Goal: Task Accomplishment & Management: Use online tool/utility

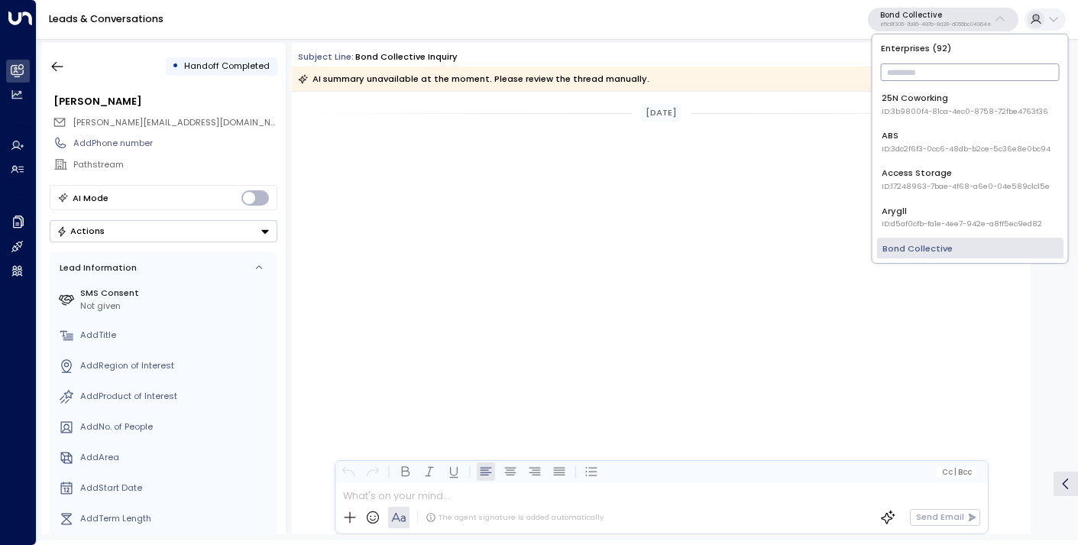
scroll to position [2464, 0]
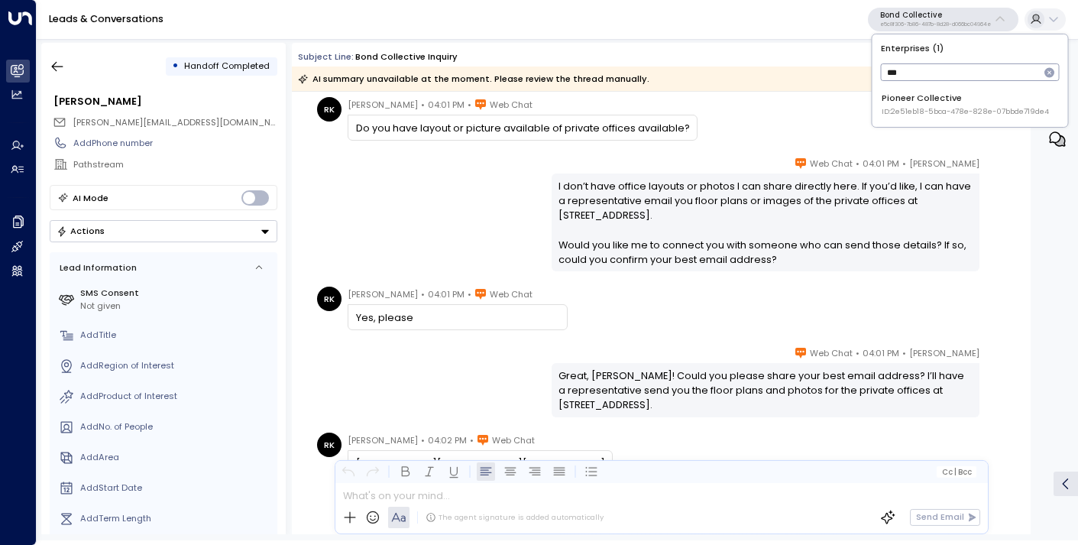
type input "***"
click at [935, 106] on span "ID: 2e51eb18-5bca-478e-828e-07bbde719de4" at bounding box center [965, 111] width 167 height 11
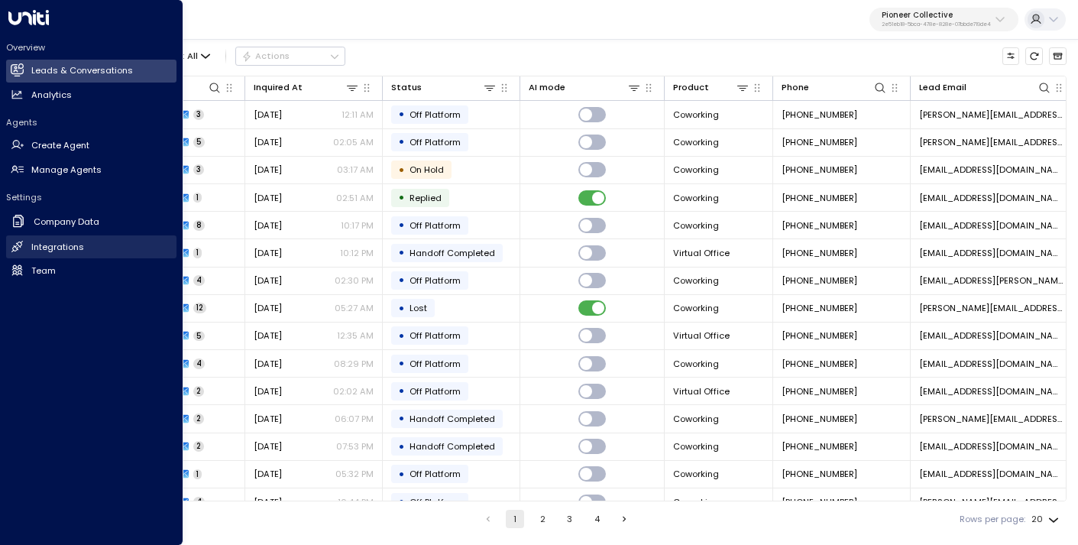
click at [56, 246] on h2 "Integrations" at bounding box center [57, 247] width 53 height 13
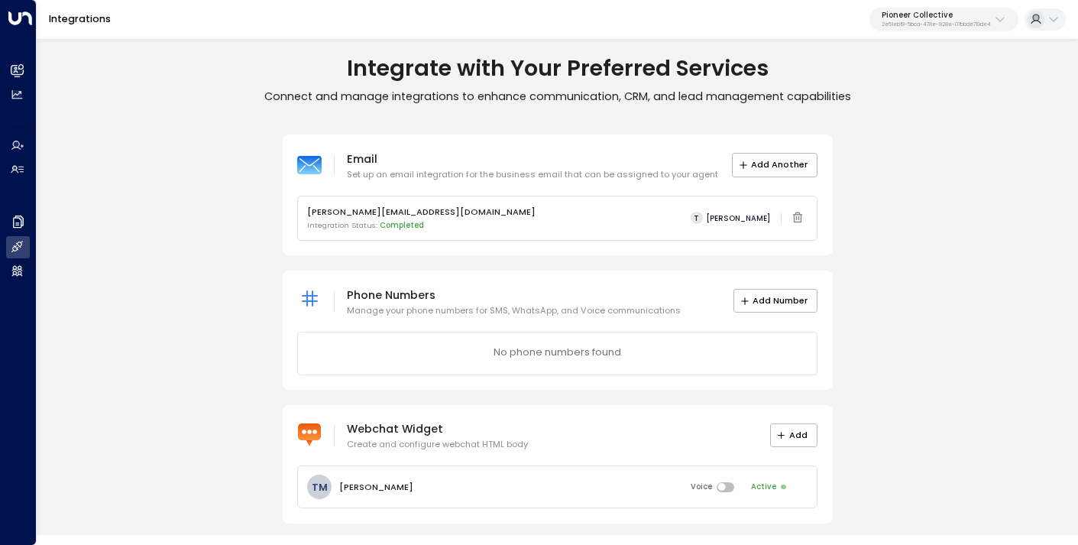
scroll to position [7, 0]
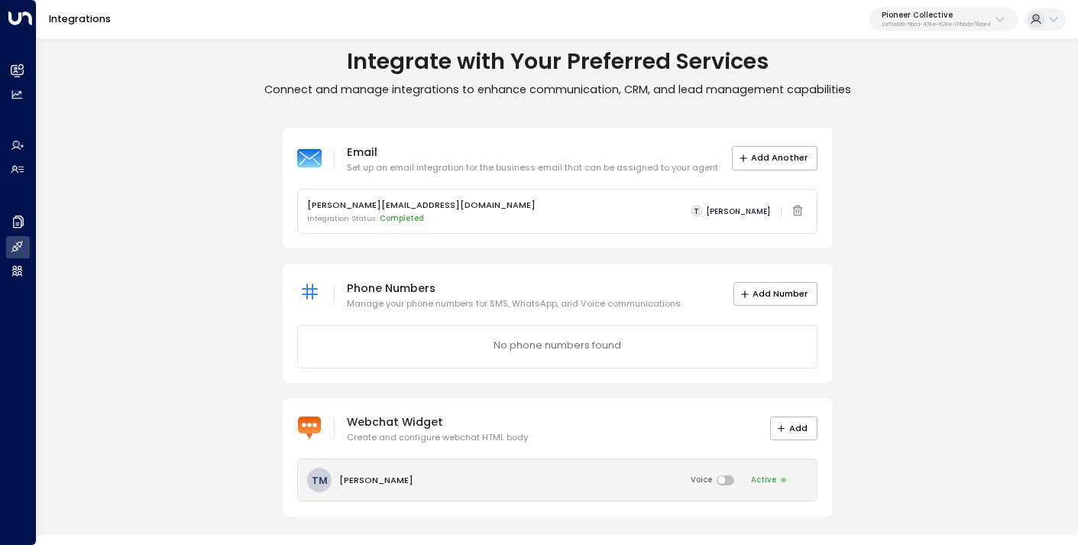
click at [647, 476] on div "[PERSON_NAME] Voice Active" at bounding box center [558, 479] width 520 height 41
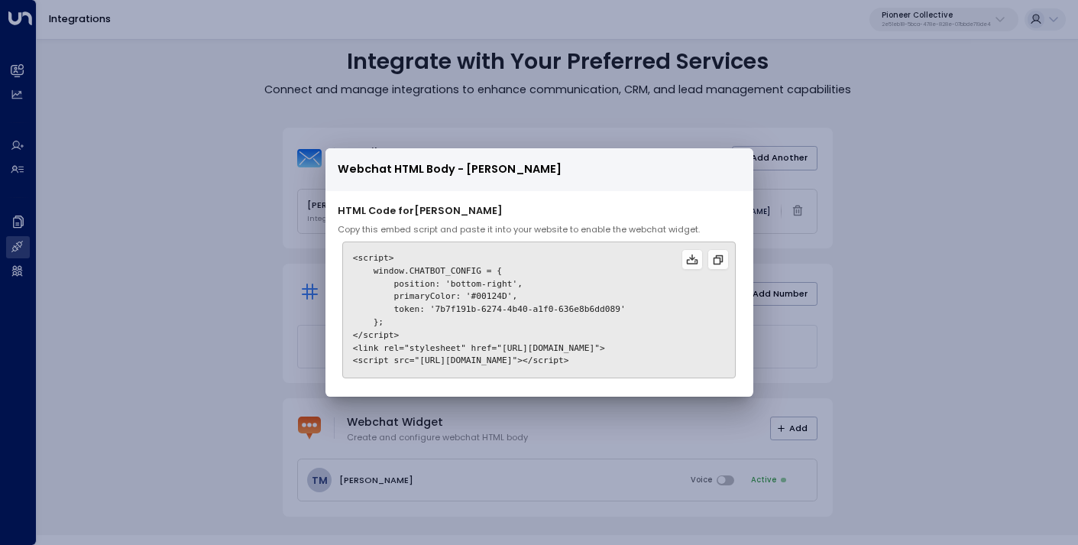
click at [881, 349] on div "Webchat HTML Body - [PERSON_NAME] HTML Code for [PERSON_NAME] Copy this embed s…" at bounding box center [539, 272] width 1078 height 545
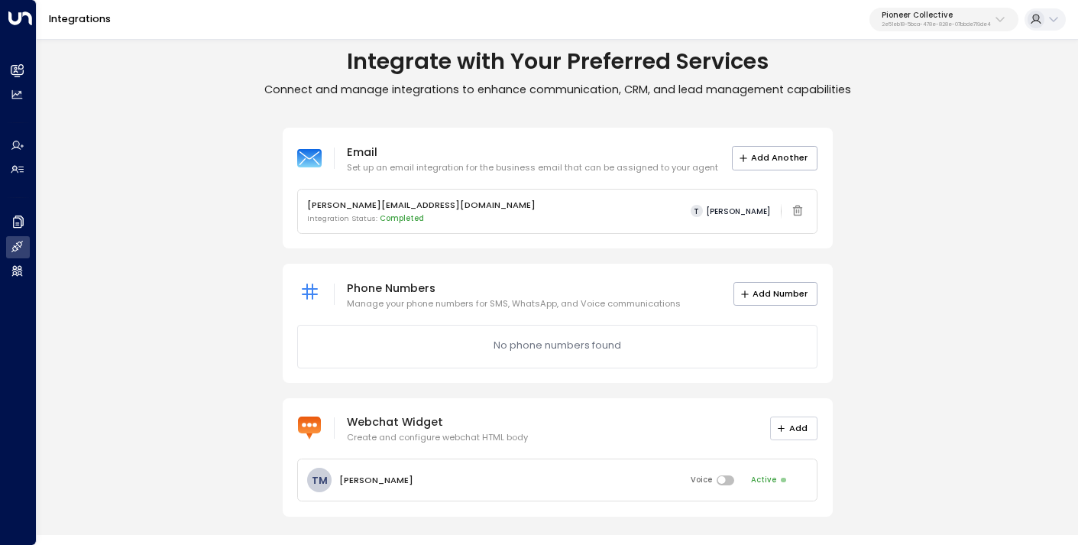
click at [790, 430] on button "Add" at bounding box center [794, 429] width 48 height 24
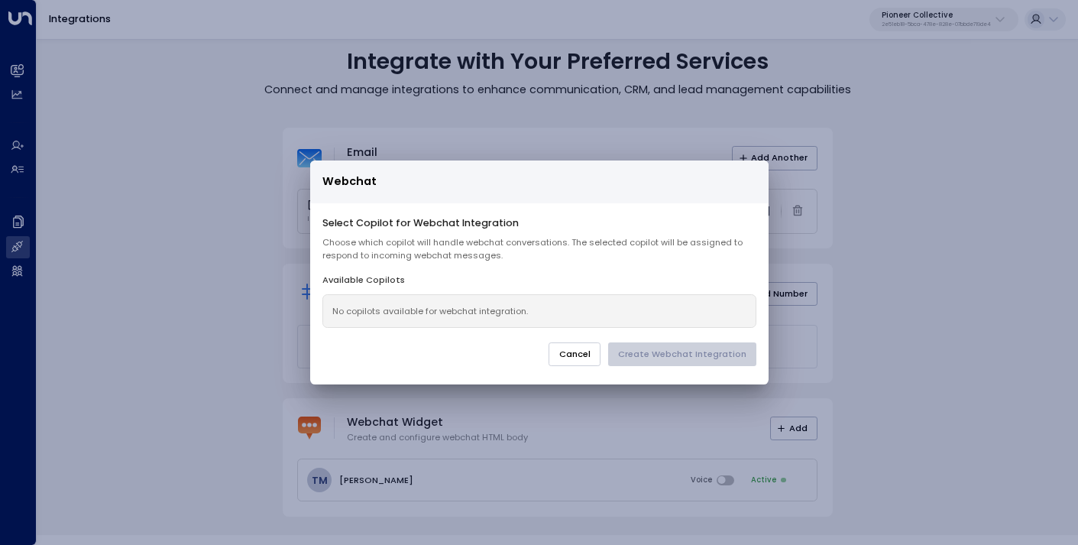
click at [589, 355] on button "Cancel" at bounding box center [575, 354] width 53 height 24
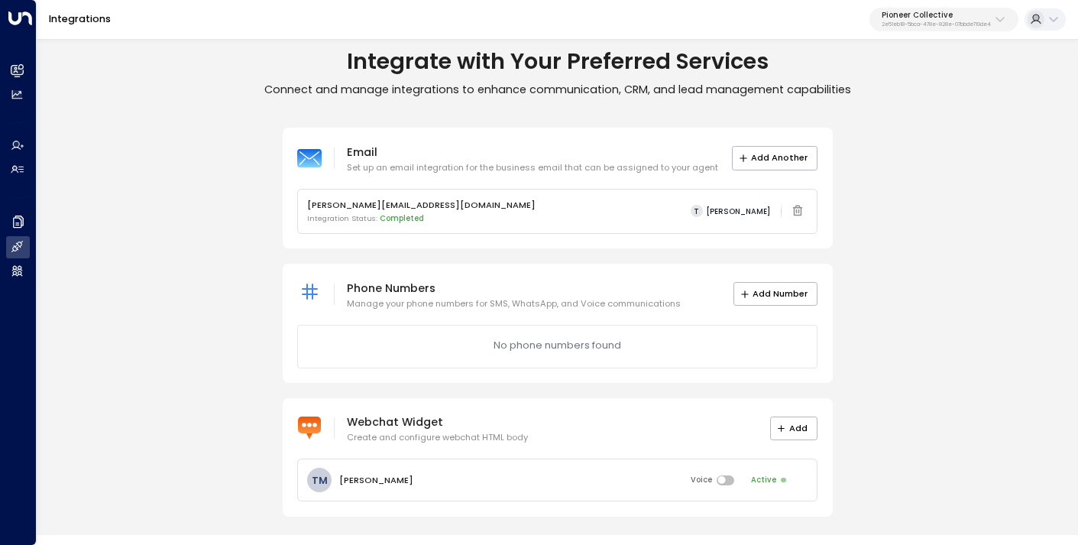
click at [915, 24] on p "2e51eb18-5bca-478e-828e-07bbde719de4" at bounding box center [936, 24] width 109 height 6
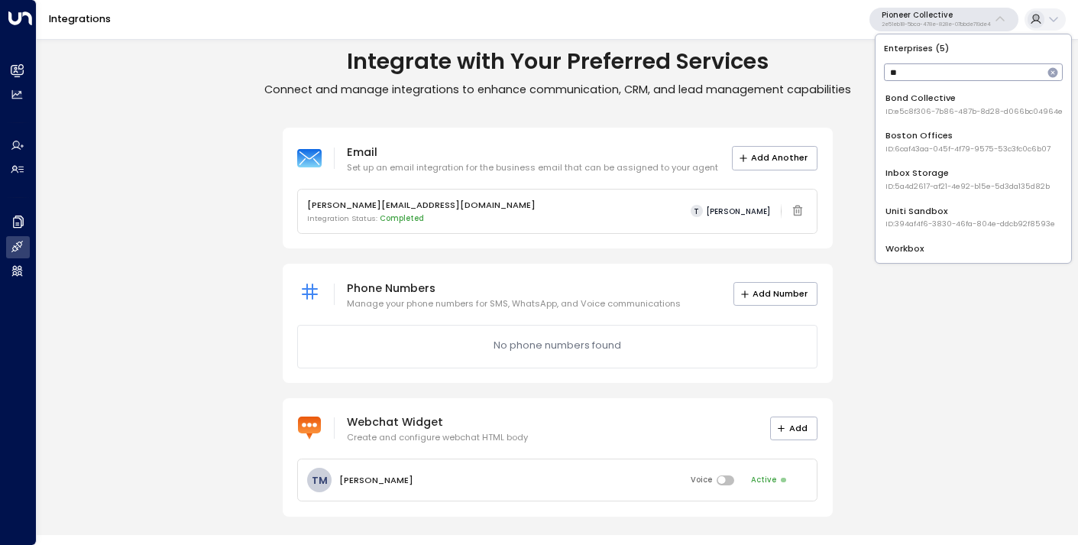
type input "**"
click at [910, 145] on span "ID: 6caf43aa-045f-4f79-9575-53c3fc0c6b07" at bounding box center [968, 149] width 165 height 11
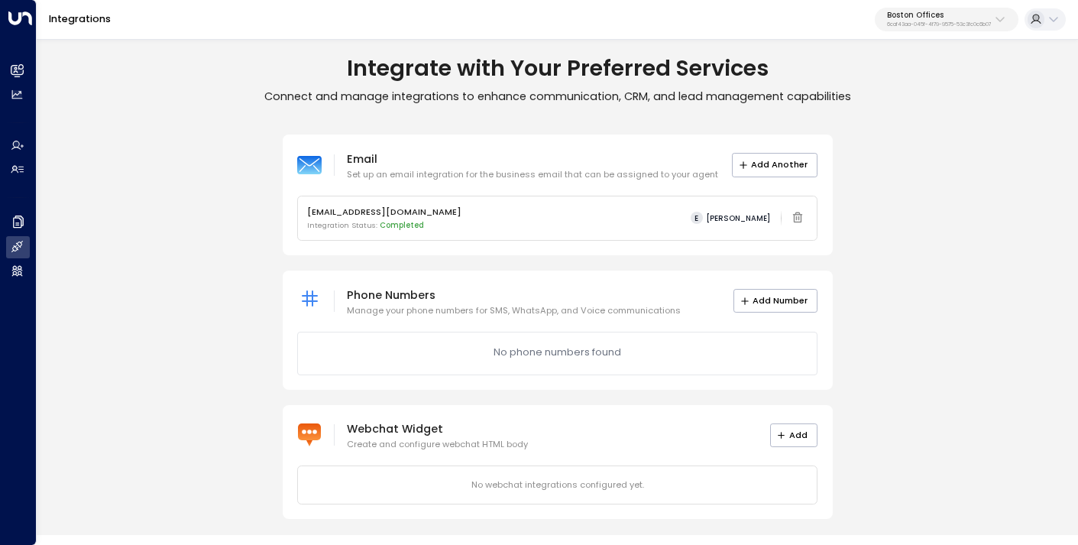
scroll to position [2, 0]
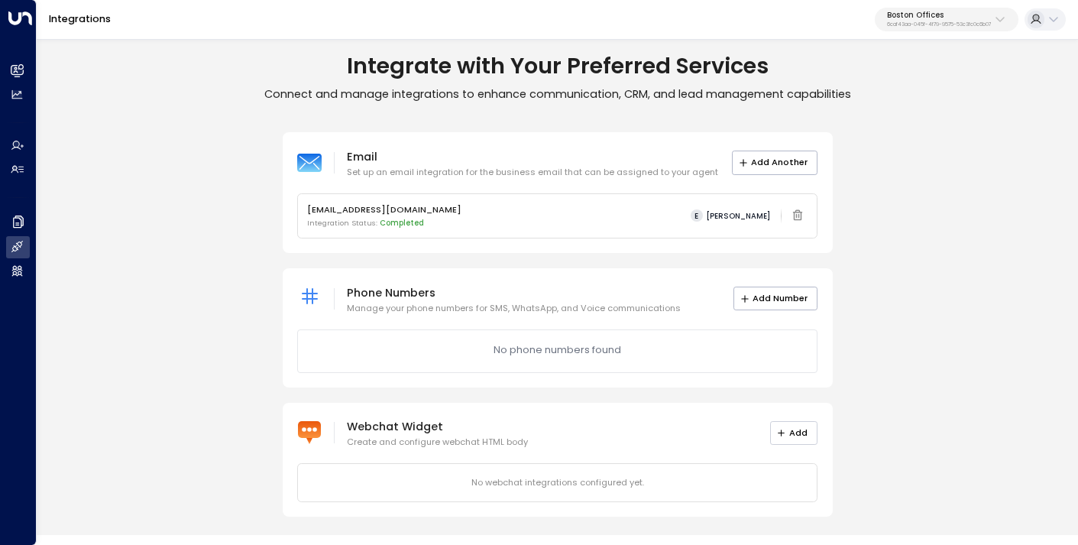
click at [793, 437] on button "Add" at bounding box center [794, 433] width 48 height 24
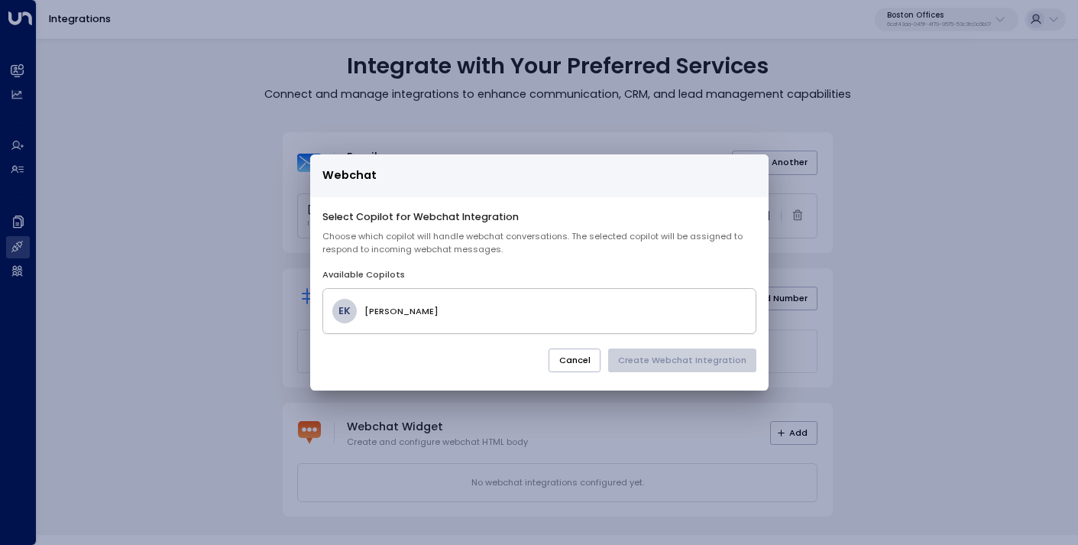
click at [492, 306] on h4 "[PERSON_NAME]" at bounding box center [555, 311] width 381 height 13
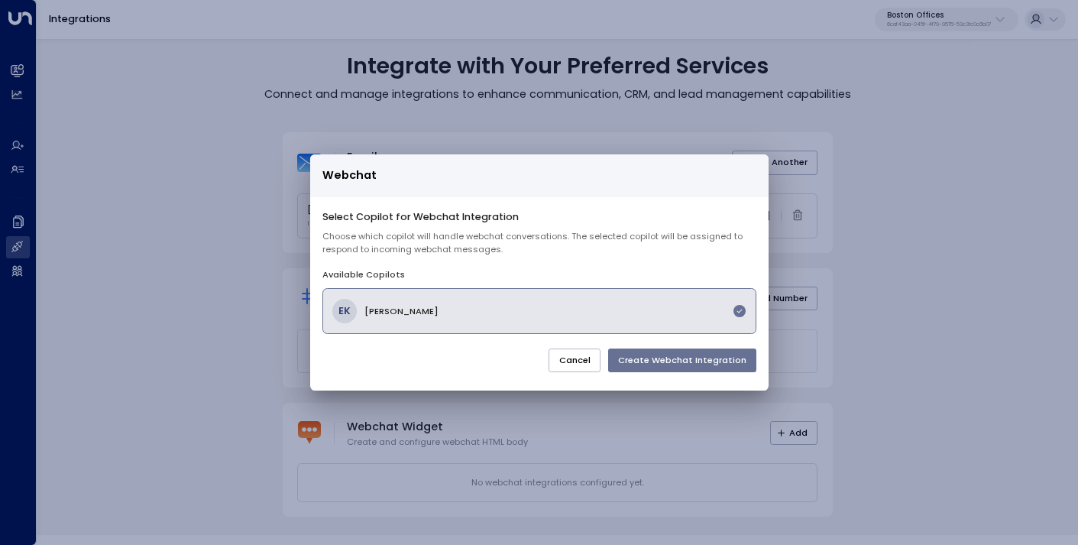
click at [676, 360] on button "Create Webchat Integration" at bounding box center [682, 361] width 148 height 24
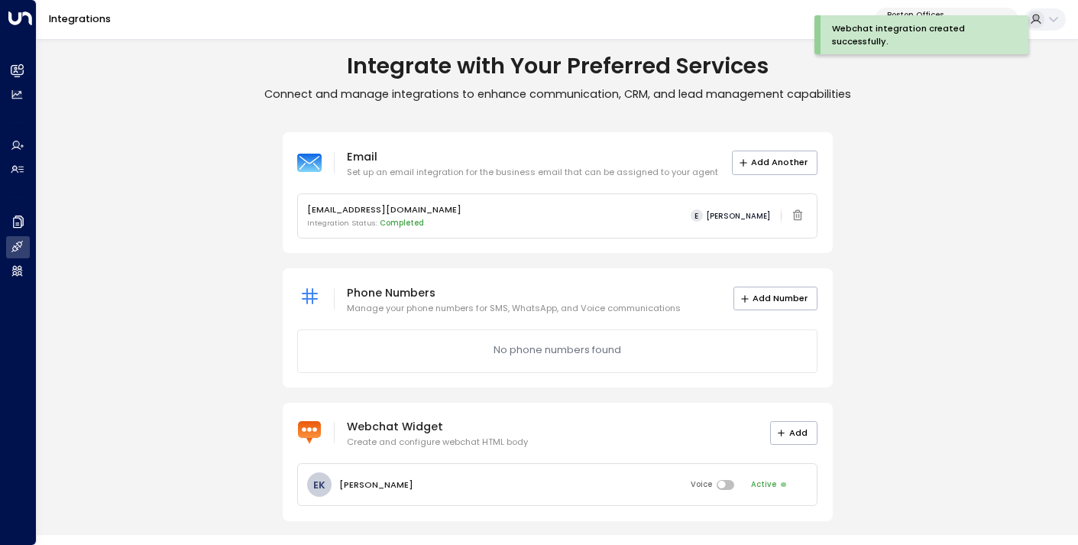
scroll to position [7, 0]
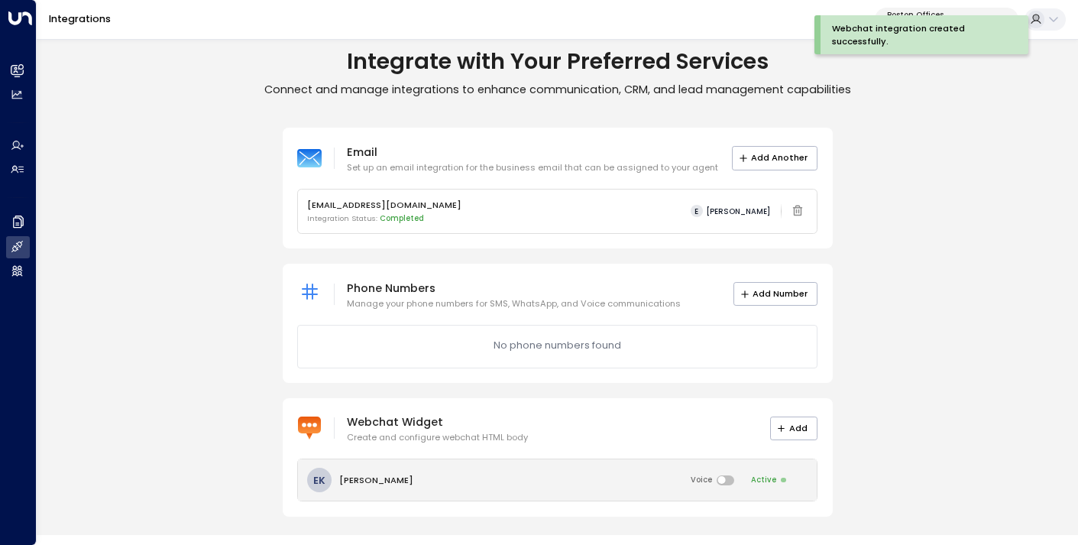
click at [583, 473] on div "EK [PERSON_NAME] Voice Active" at bounding box center [558, 479] width 520 height 41
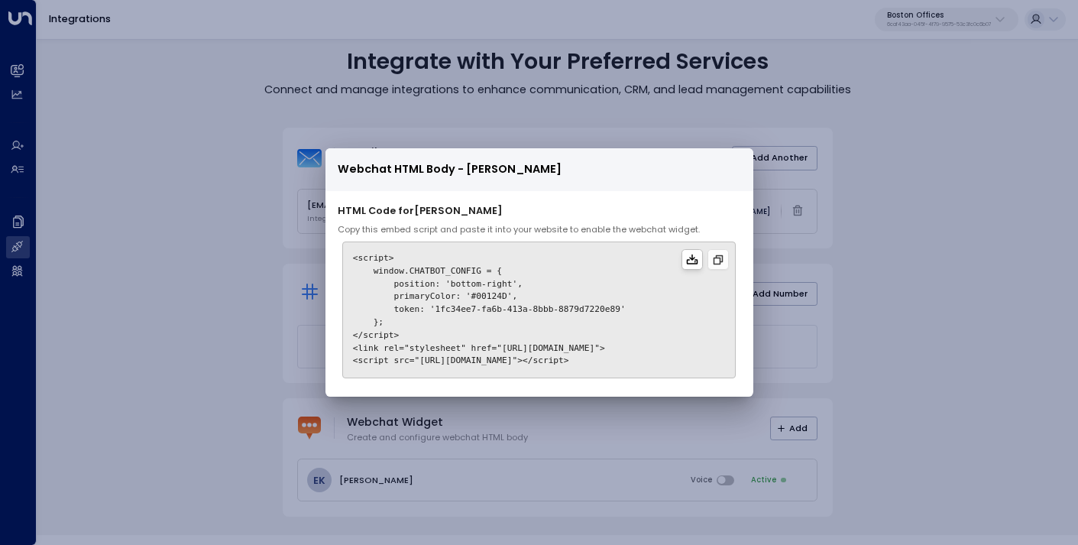
click at [698, 259] on icon at bounding box center [691, 259] width 11 height 10
click at [872, 234] on div "Webchat HTML Body - [PERSON_NAME] HTML Code for [PERSON_NAME] Copy this embed s…" at bounding box center [539, 272] width 1078 height 545
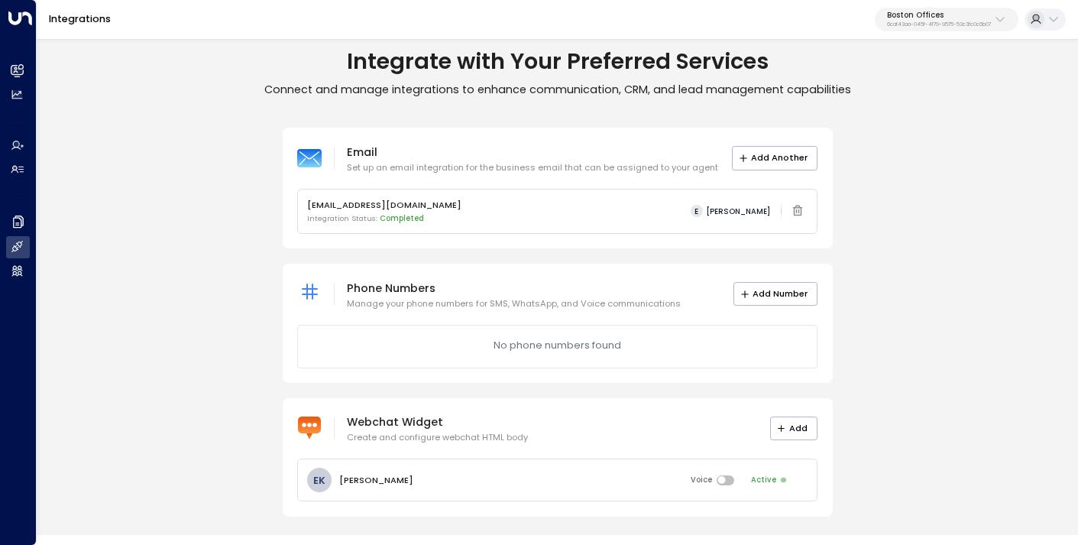
click at [953, 13] on p "Boston Offices" at bounding box center [939, 15] width 104 height 9
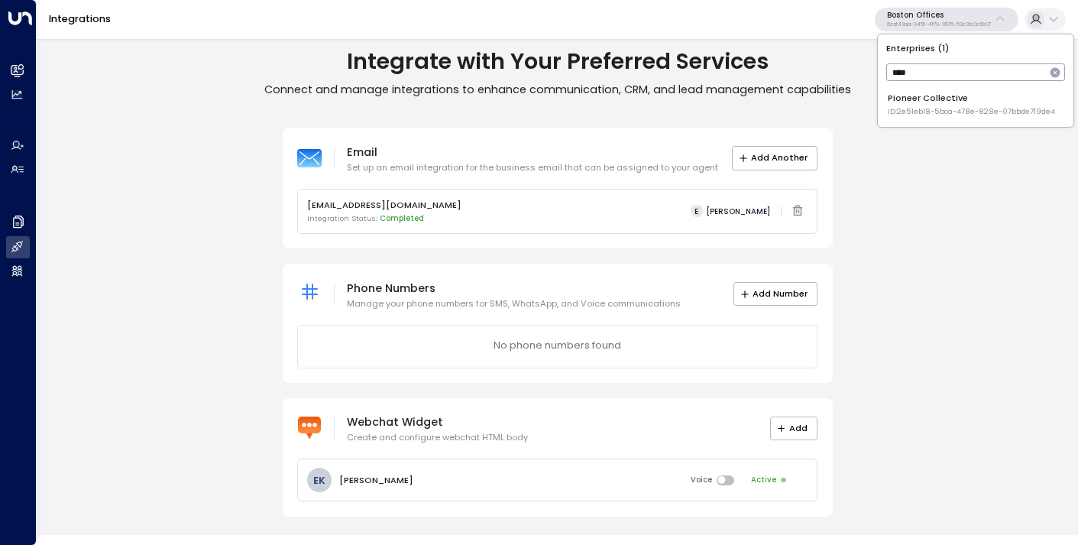
type input "****"
click at [938, 113] on span "ID: 2e51eb18-5bca-478e-828e-07bbde719de4" at bounding box center [971, 111] width 167 height 11
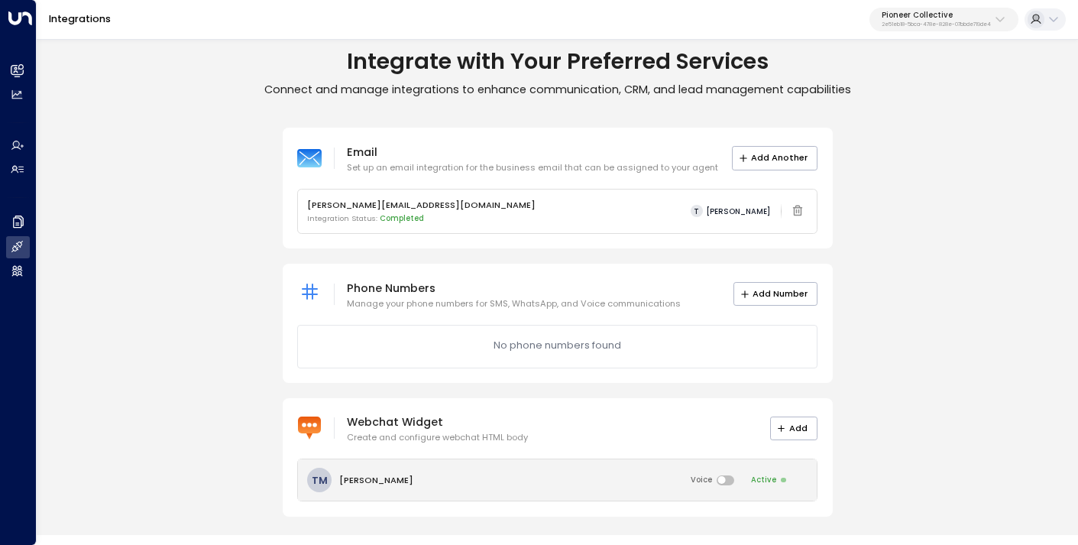
click at [618, 475] on div "[PERSON_NAME] Voice Active" at bounding box center [558, 479] width 520 height 41
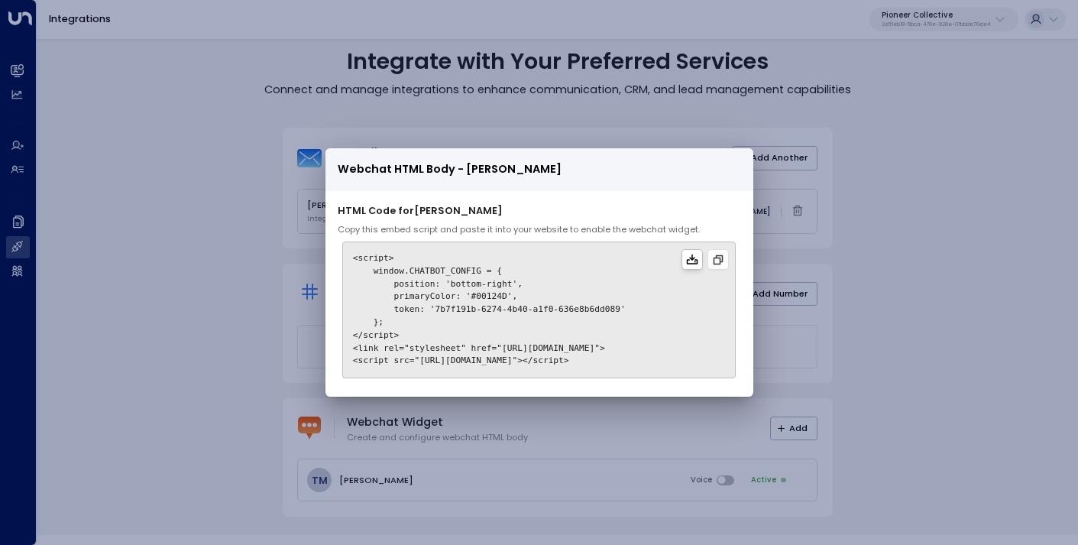
click at [698, 257] on icon at bounding box center [691, 259] width 11 height 10
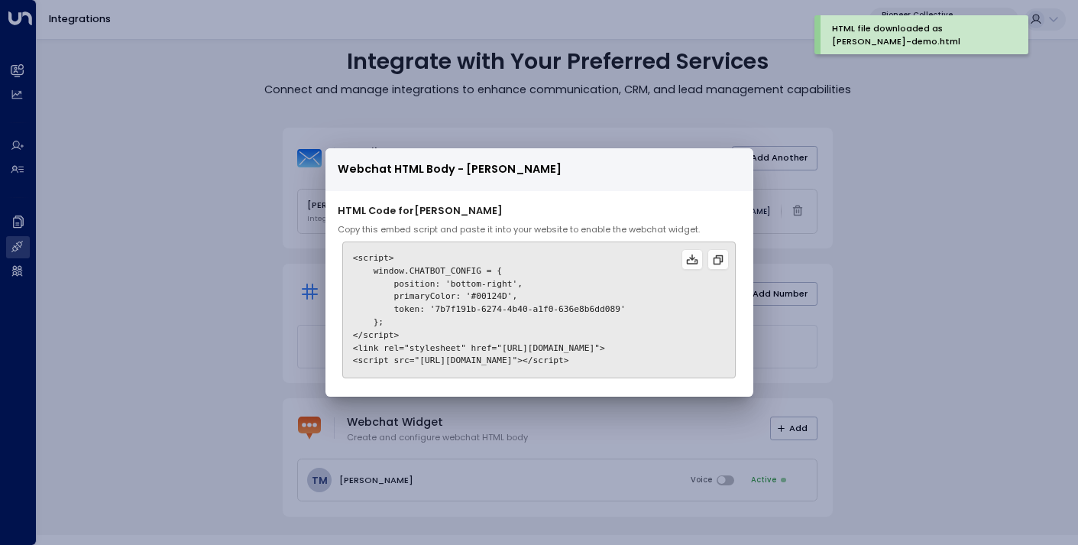
click at [212, 366] on div "Webchat HTML Body - [PERSON_NAME] HTML Code for [PERSON_NAME] Copy this embed s…" at bounding box center [539, 272] width 1078 height 545
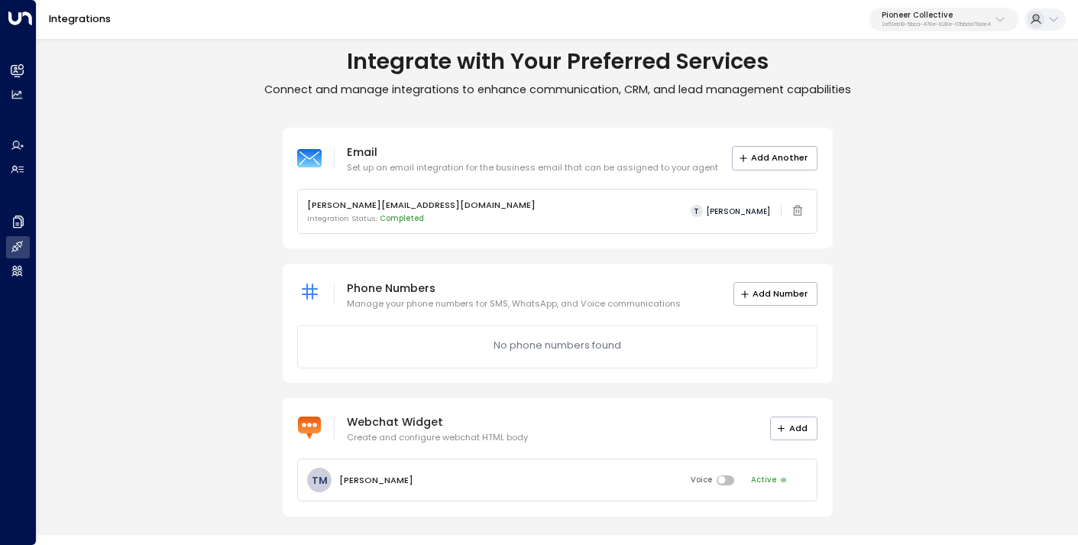
scroll to position [0, 0]
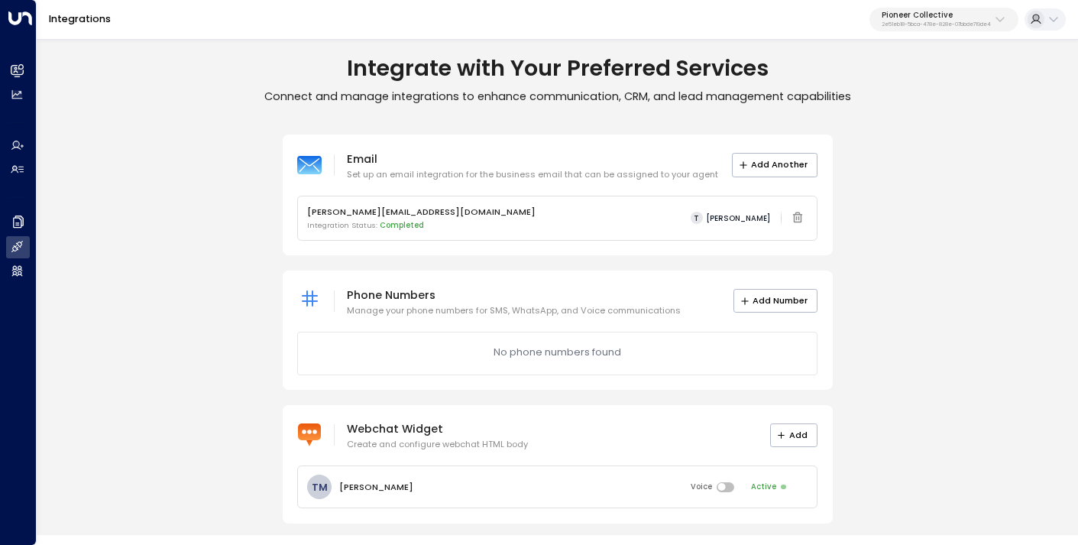
click at [940, 28] on button "Pioneer Collective 2e51eb18-5bca-478e-828e-07bbde719de4" at bounding box center [944, 20] width 149 height 24
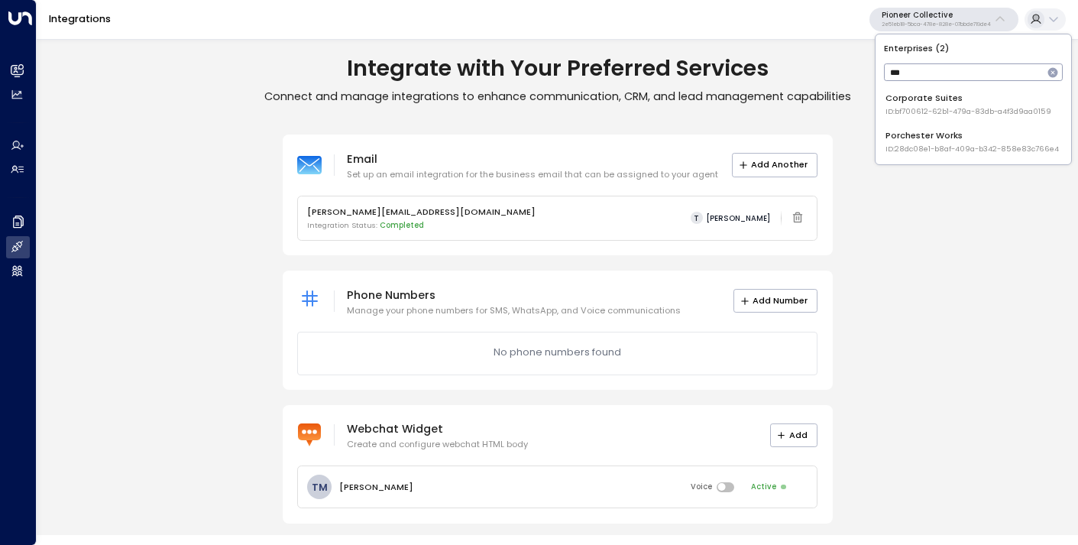
type input "***"
click at [932, 144] on span "ID: 28dc08e1-b8af-409a-b342-858e83c766e4" at bounding box center [973, 149] width 174 height 11
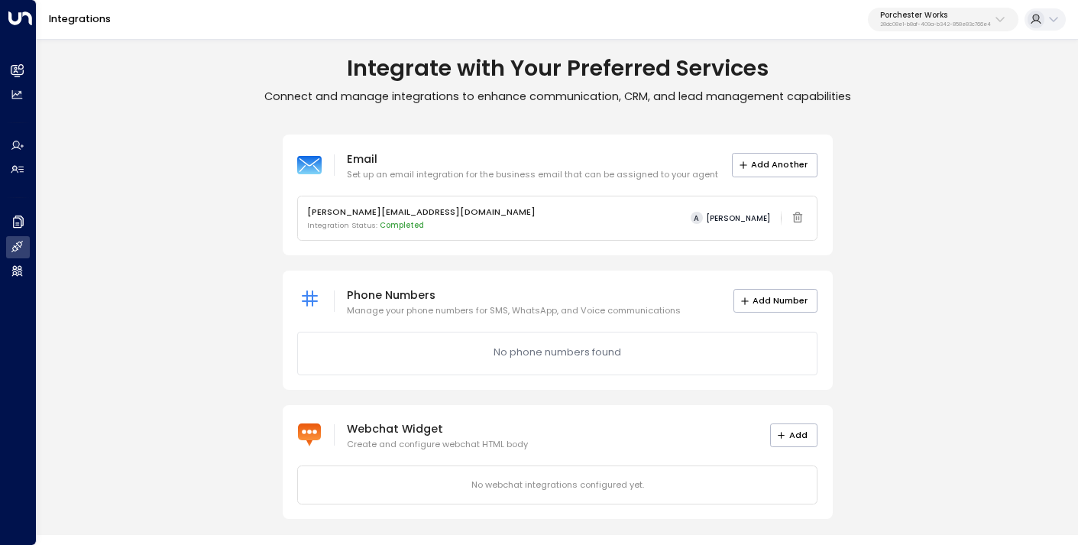
scroll to position [2, 0]
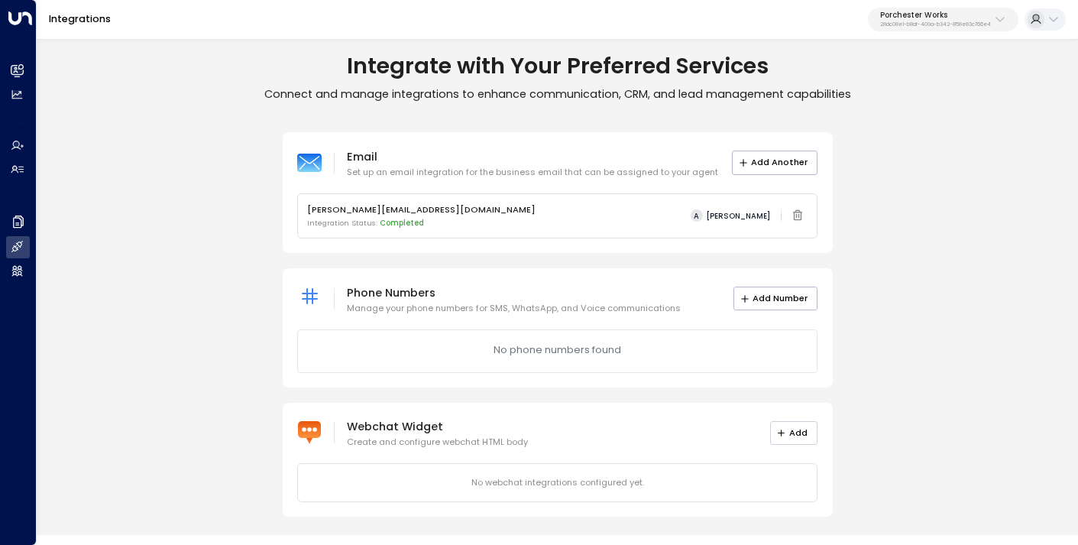
click at [796, 436] on button "Add" at bounding box center [794, 433] width 48 height 24
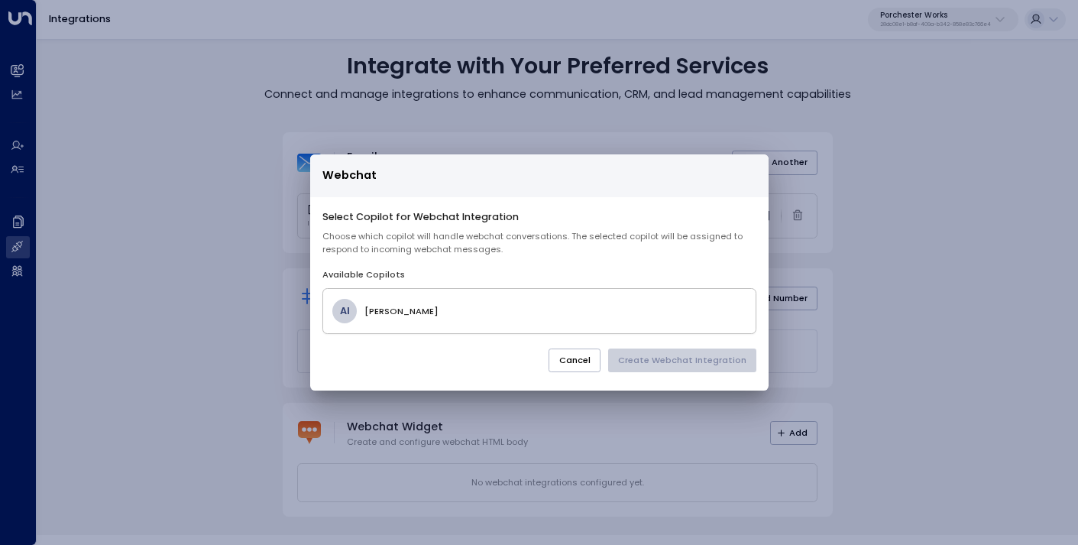
click at [520, 310] on h4 "[PERSON_NAME]" at bounding box center [555, 311] width 381 height 13
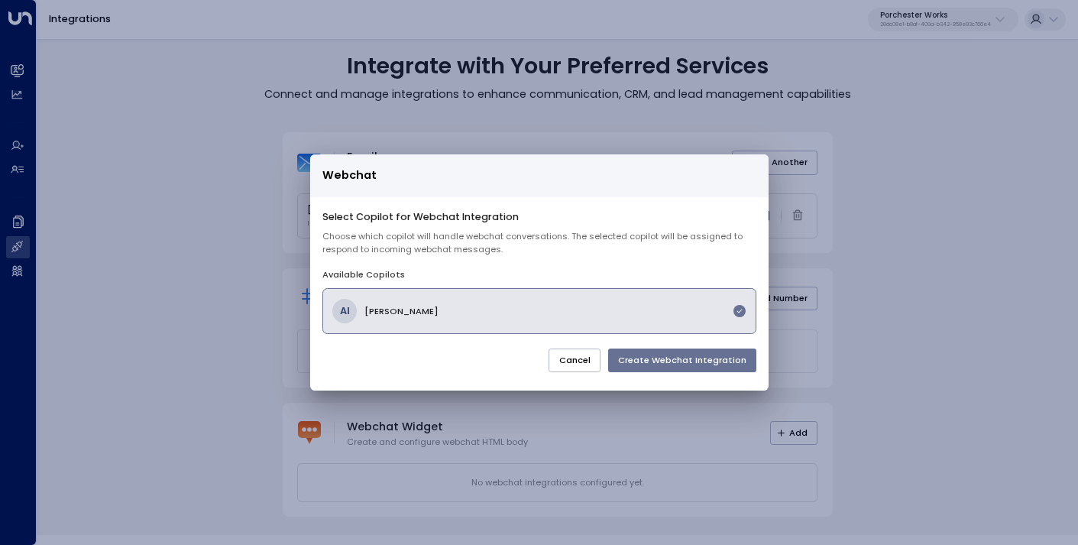
click at [660, 361] on button "Create Webchat Integration" at bounding box center [682, 361] width 148 height 24
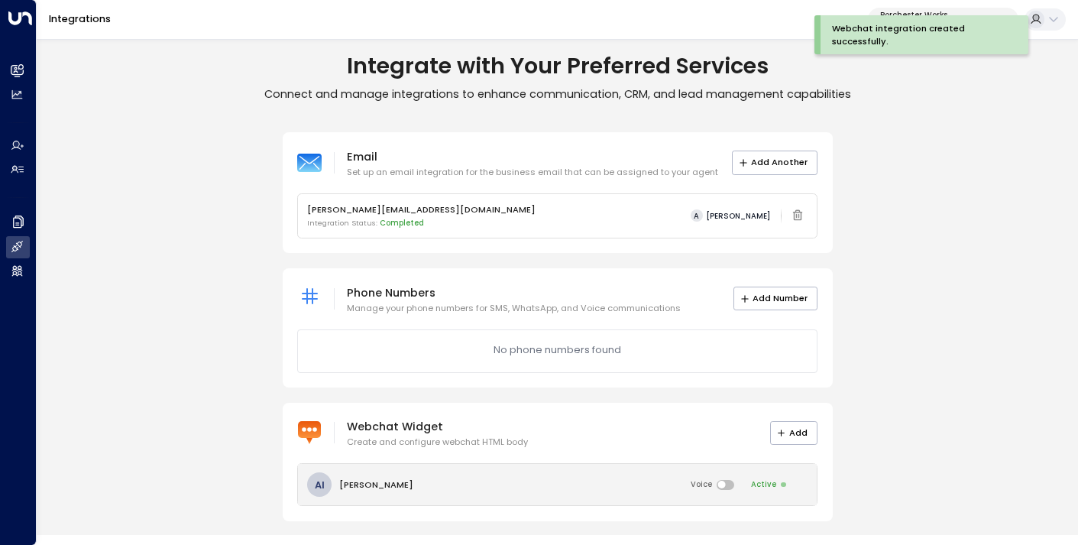
click at [611, 472] on div "AI [PERSON_NAME] Voice Active" at bounding box center [558, 484] width 520 height 41
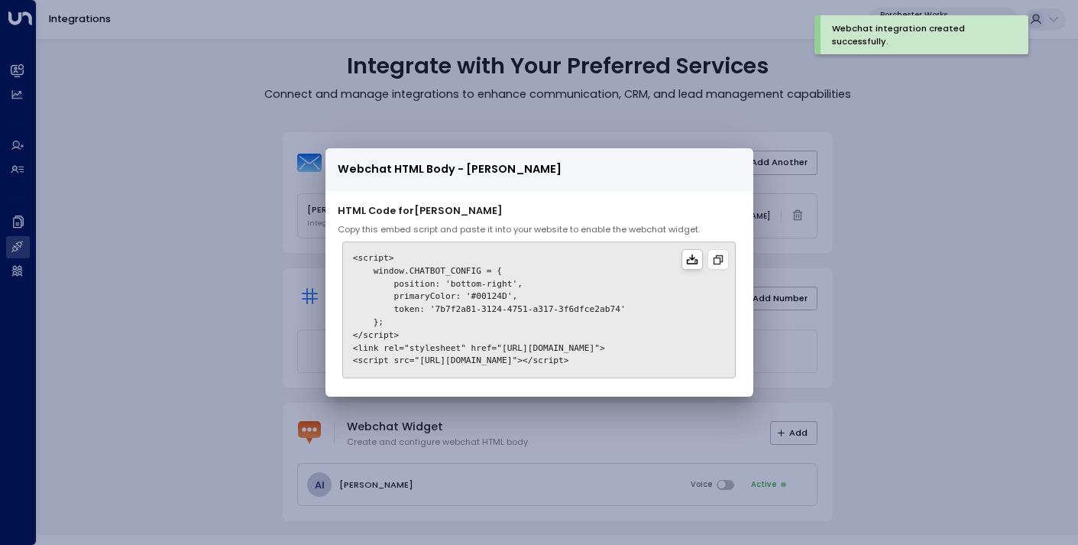
click at [699, 259] on icon at bounding box center [692, 260] width 12 height 12
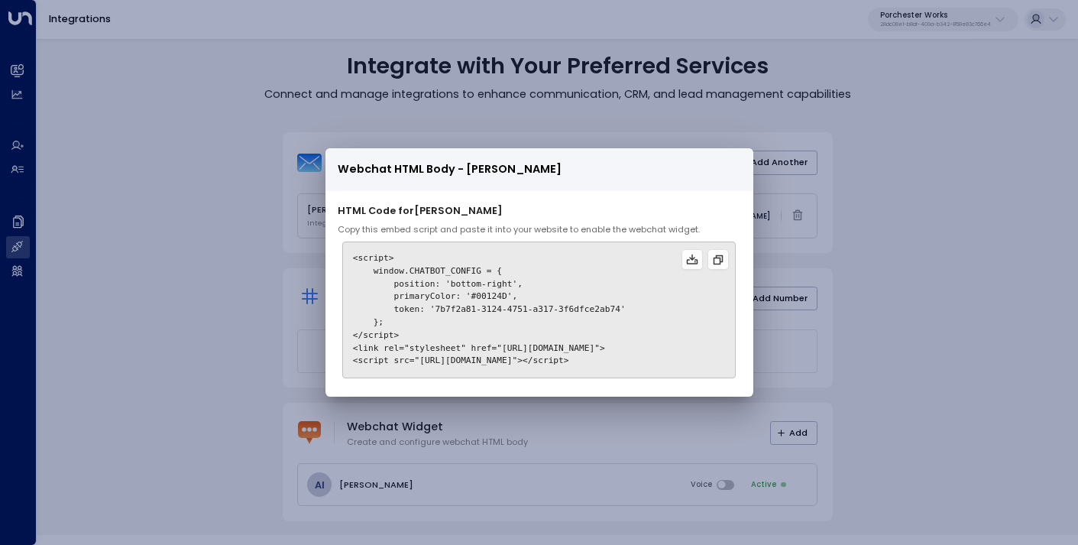
click at [889, 205] on div "Webchat HTML Body - [PERSON_NAME] HTML Code for [PERSON_NAME] Copy this embed s…" at bounding box center [539, 272] width 1078 height 545
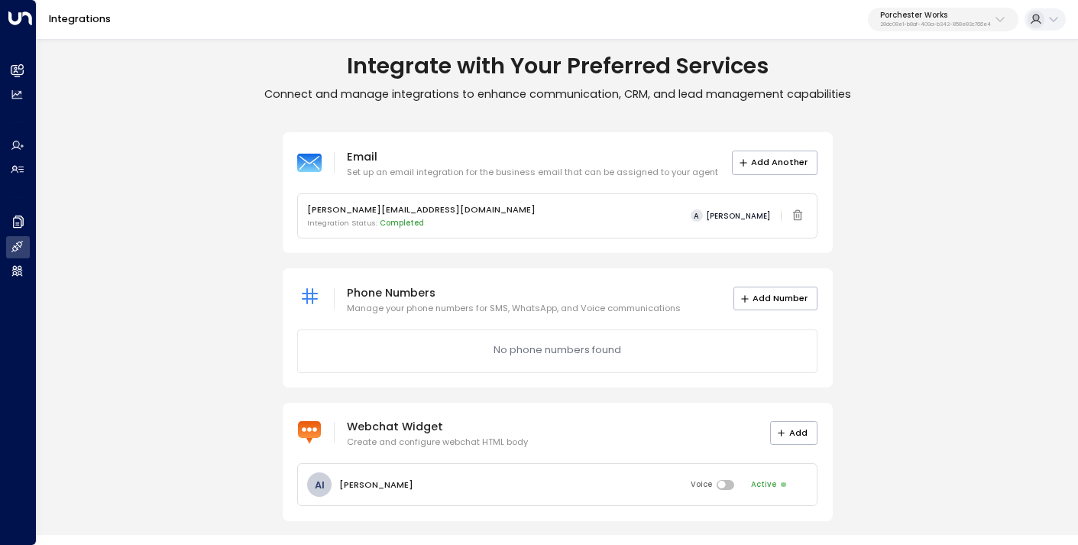
click at [922, 23] on p "28dc08e1-b8af-409a-b342-858e83c766e4" at bounding box center [936, 24] width 111 height 6
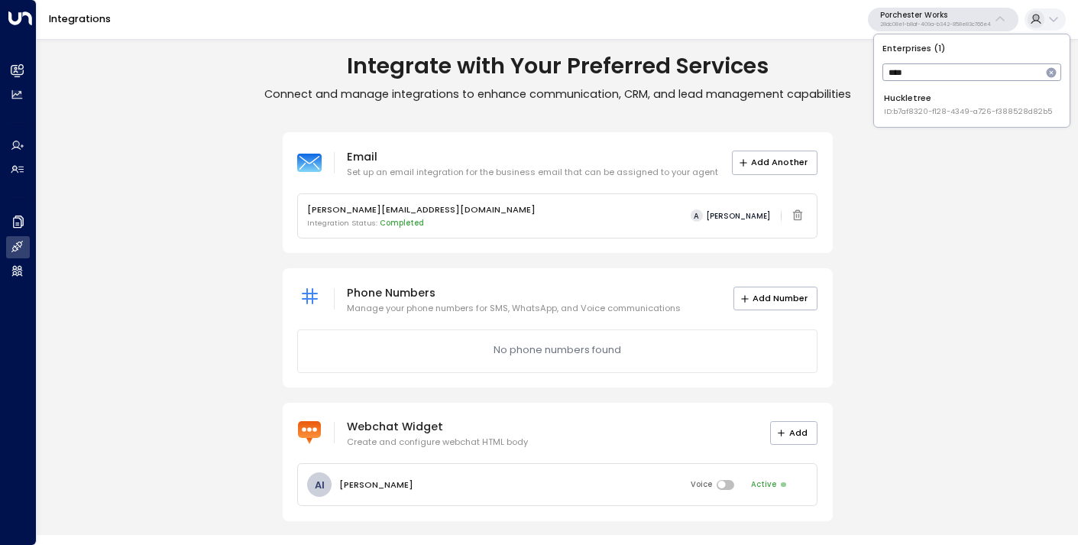
type input "****"
click at [921, 112] on span "ID: b7af8320-f128-4349-a726-f388528d82b5" at bounding box center [968, 111] width 169 height 11
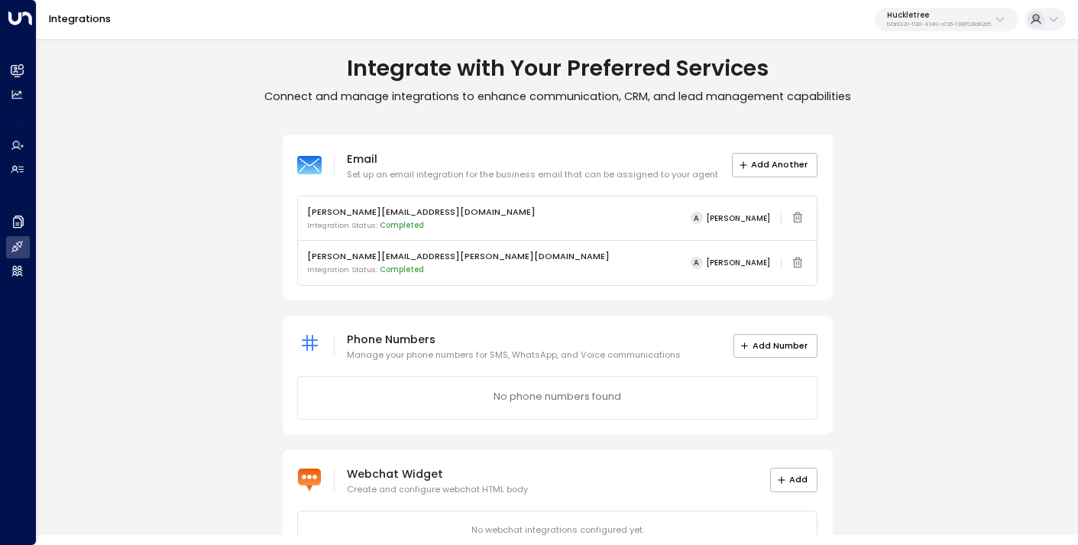
scroll to position [47, 0]
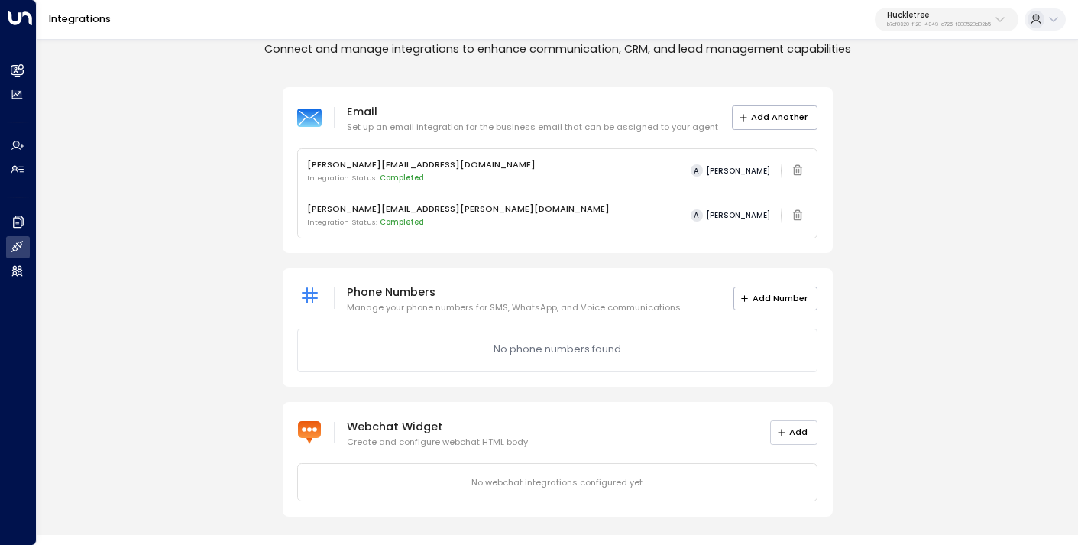
click at [803, 433] on button "Add" at bounding box center [794, 432] width 48 height 24
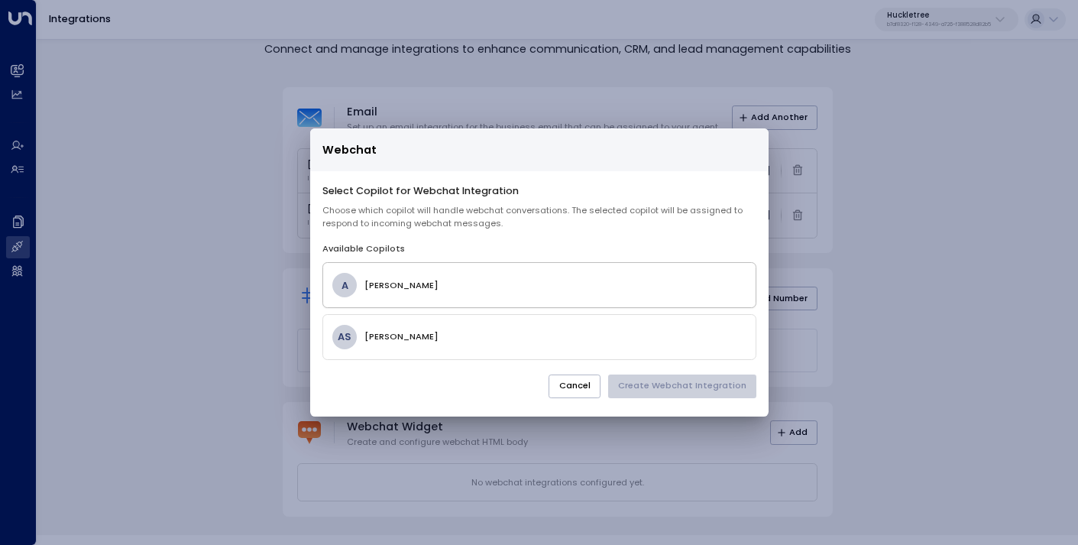
click at [519, 287] on h4 "[PERSON_NAME]" at bounding box center [555, 285] width 381 height 13
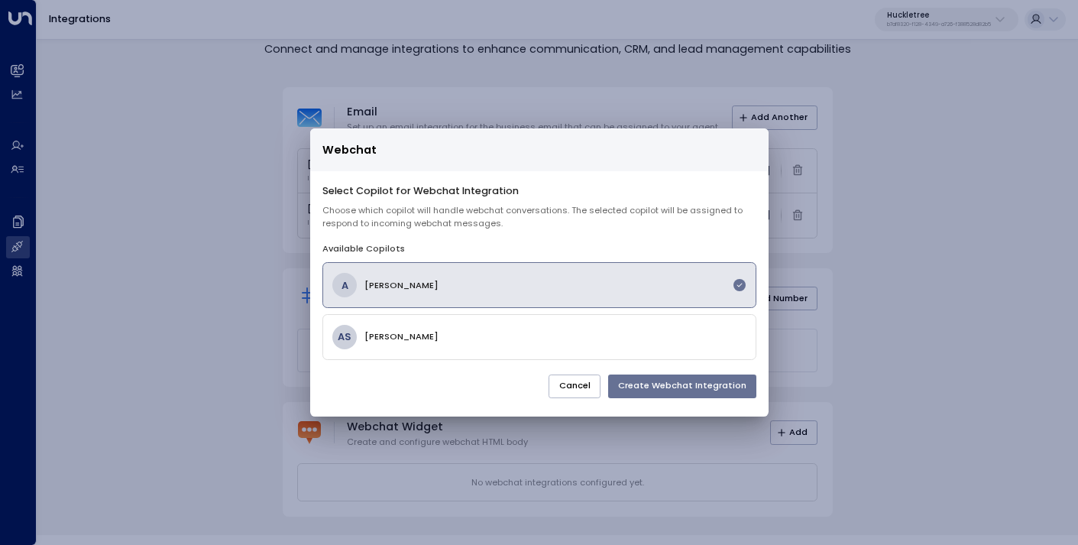
click at [647, 385] on button "Create Webchat Integration" at bounding box center [682, 387] width 148 height 24
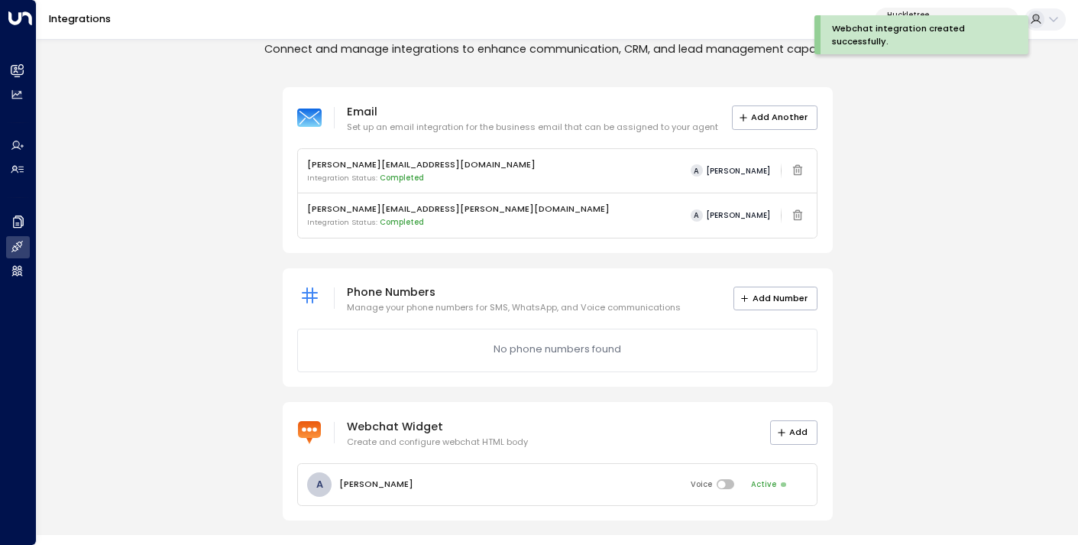
scroll to position [51, 0]
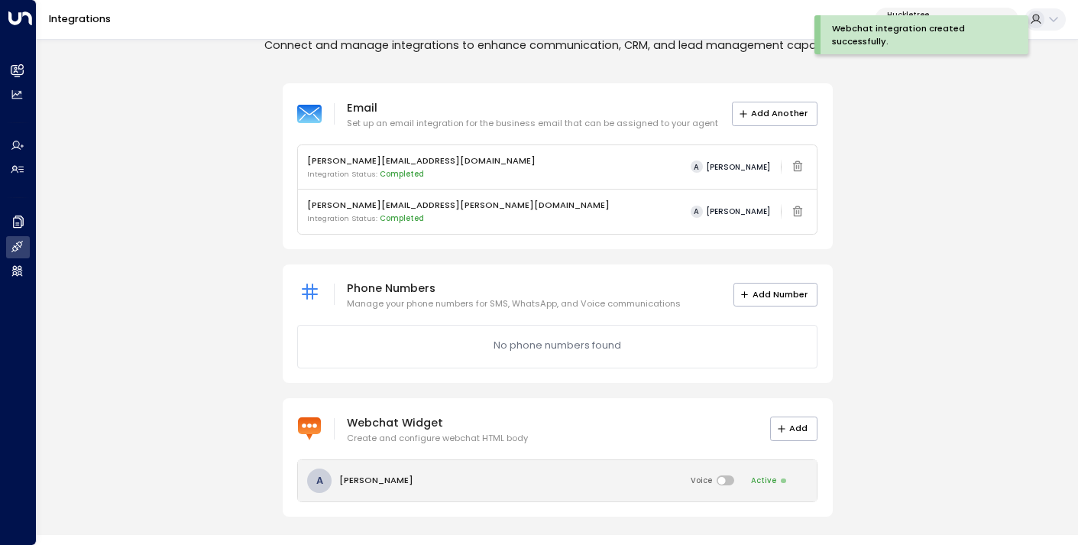
click at [551, 471] on div "A [PERSON_NAME] Voice Active" at bounding box center [558, 480] width 520 height 41
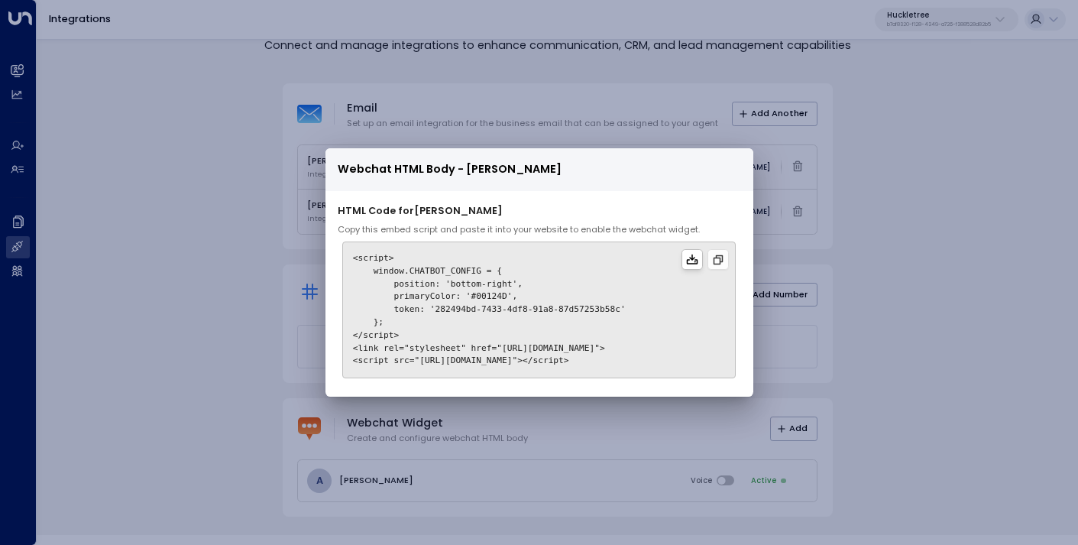
click at [698, 257] on icon at bounding box center [691, 259] width 11 height 10
click at [894, 203] on div "Webchat HTML Body - [PERSON_NAME] HTML Code for [PERSON_NAME] Copy this embed s…" at bounding box center [539, 272] width 1078 height 545
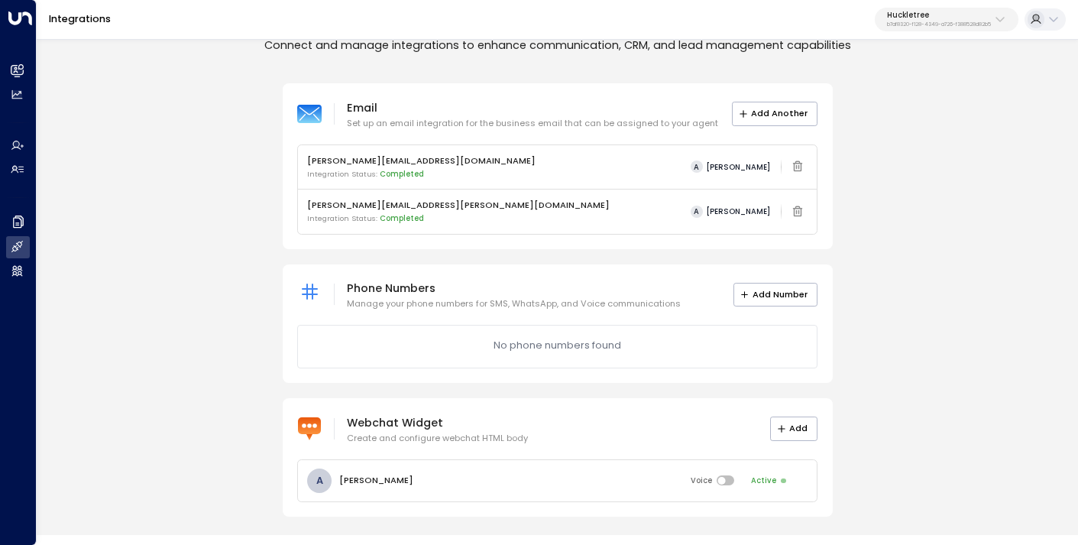
click at [923, 21] on div "Huckletree b7af8320-f128-4349-a726-f388528d82b5" at bounding box center [939, 19] width 104 height 17
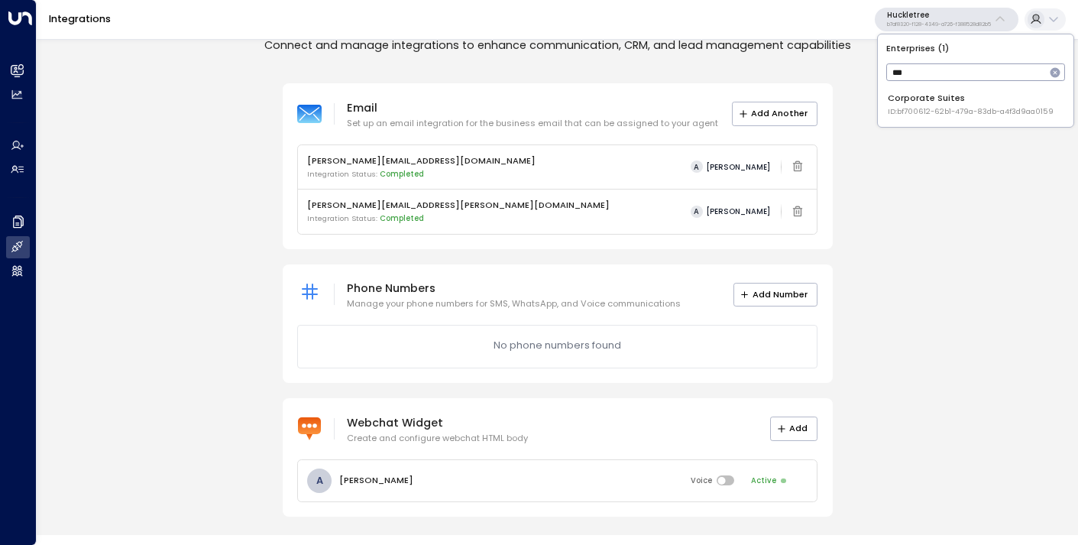
type input "***"
click at [958, 108] on span "ID: bf700612-62b1-479a-83db-a4f3d9aa0159" at bounding box center [971, 111] width 166 height 11
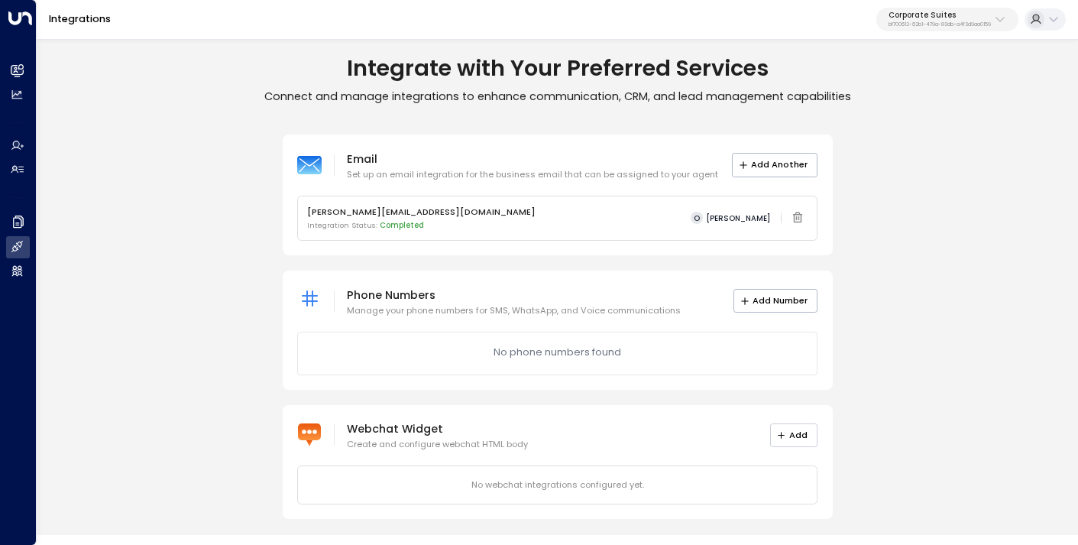
click at [795, 432] on button "Add" at bounding box center [794, 435] width 48 height 24
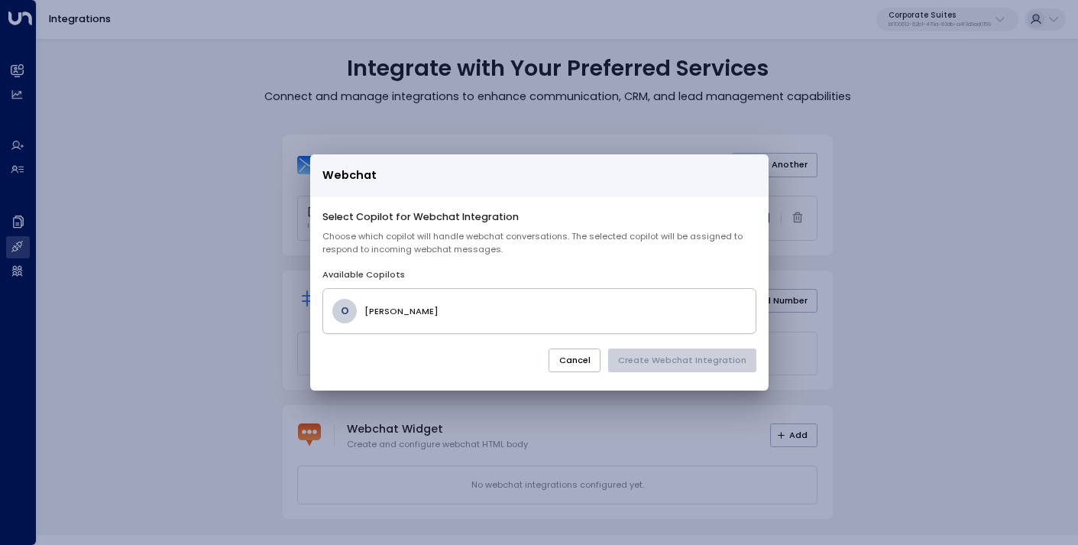
click at [500, 309] on h4 "[PERSON_NAME]" at bounding box center [555, 311] width 381 height 13
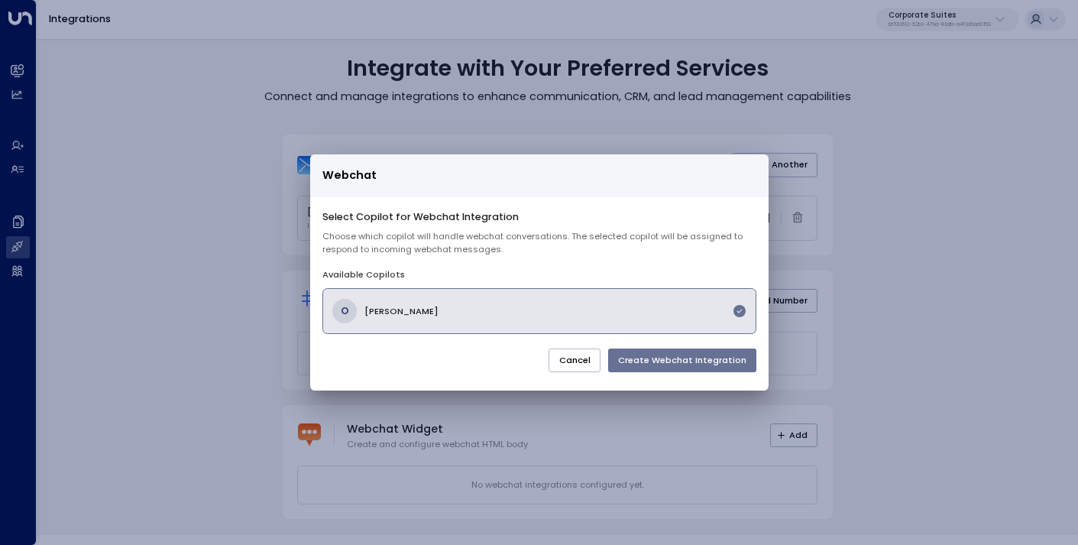
click at [660, 358] on button "Create Webchat Integration" at bounding box center [682, 361] width 148 height 24
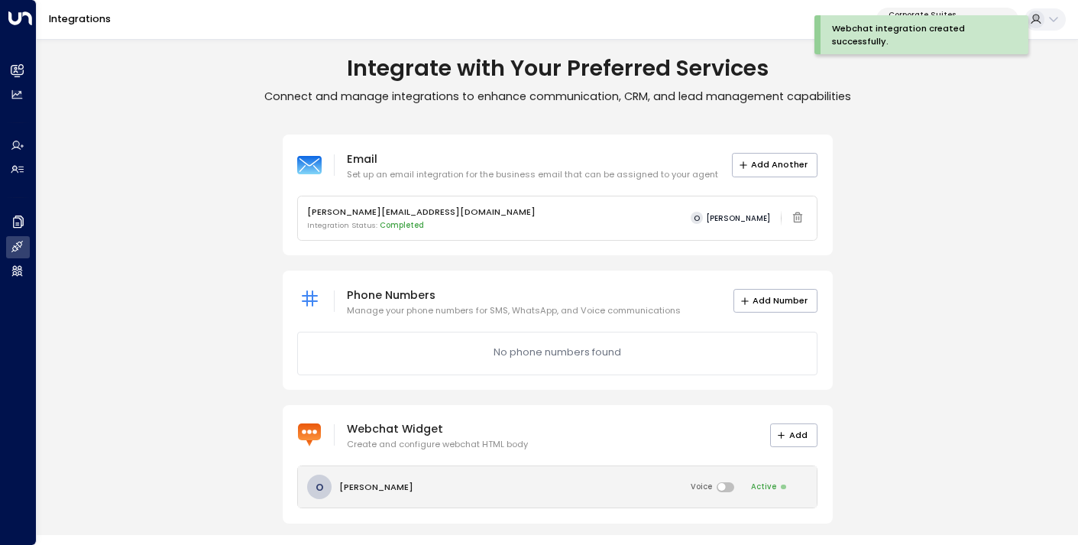
click at [611, 484] on div "O [PERSON_NAME] Voice Active" at bounding box center [558, 486] width 520 height 41
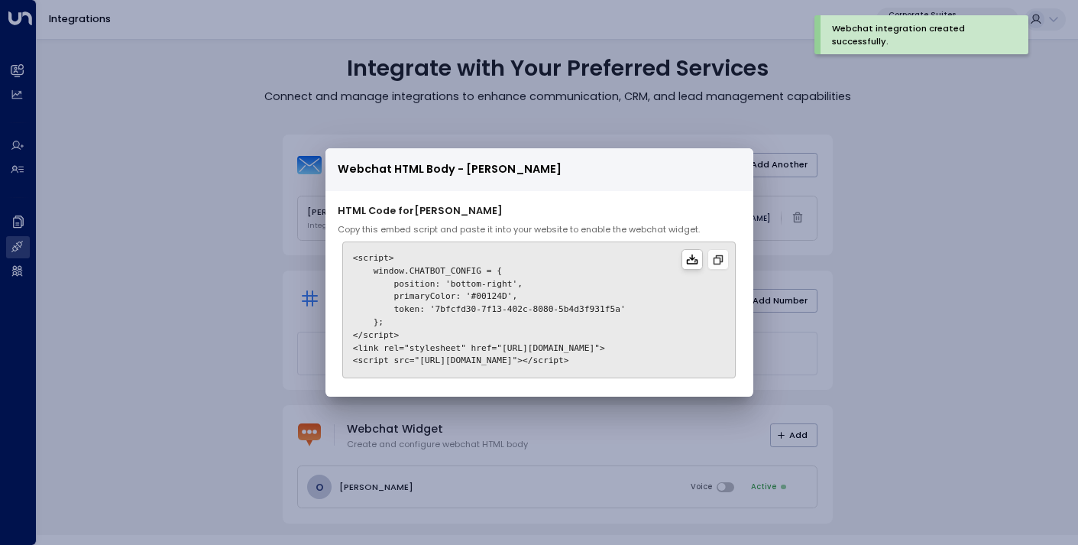
click at [694, 261] on icon at bounding box center [691, 259] width 11 height 10
click at [206, 355] on div "Webchat HTML Body - [PERSON_NAME] HTML Code for [PERSON_NAME] Copy this embed s…" at bounding box center [539, 272] width 1078 height 545
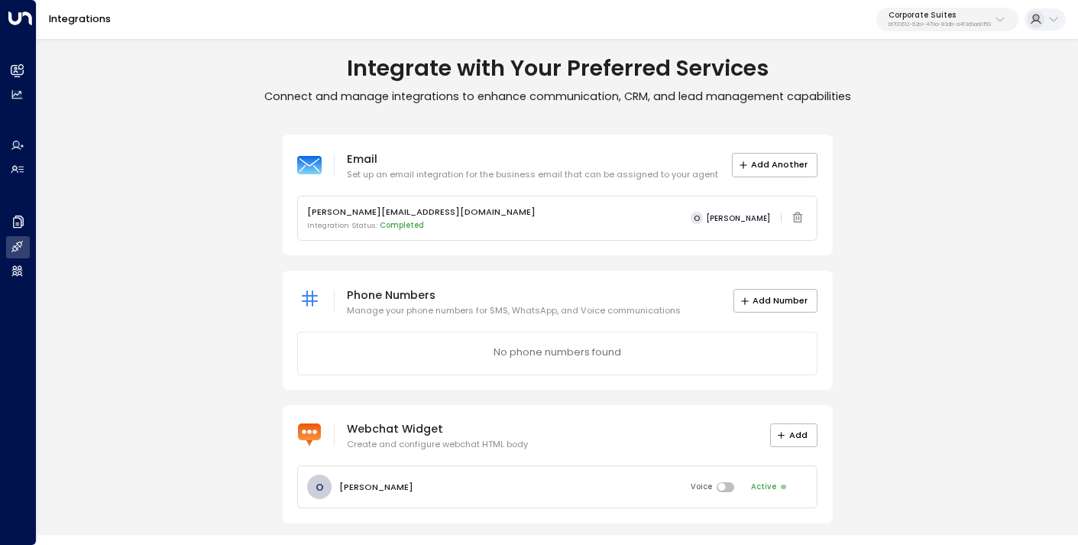
click at [950, 21] on p "bf700612-62b1-479a-83db-a4f3d9aa0159" at bounding box center [940, 24] width 102 height 6
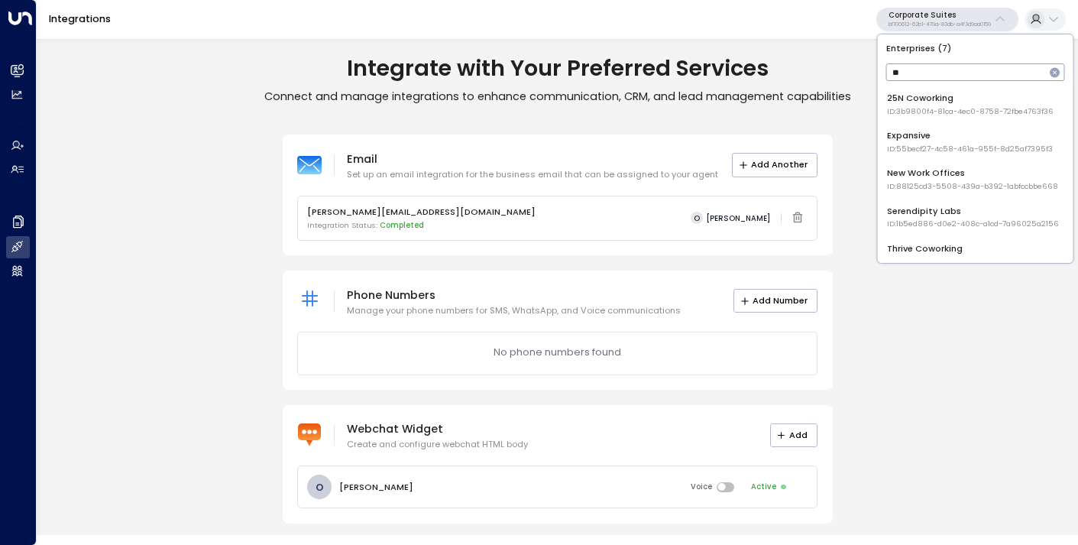
type input "**"
click at [932, 109] on span "ID: 3b9800f4-81ca-4ec0-8758-72fbe4763f36" at bounding box center [970, 111] width 167 height 11
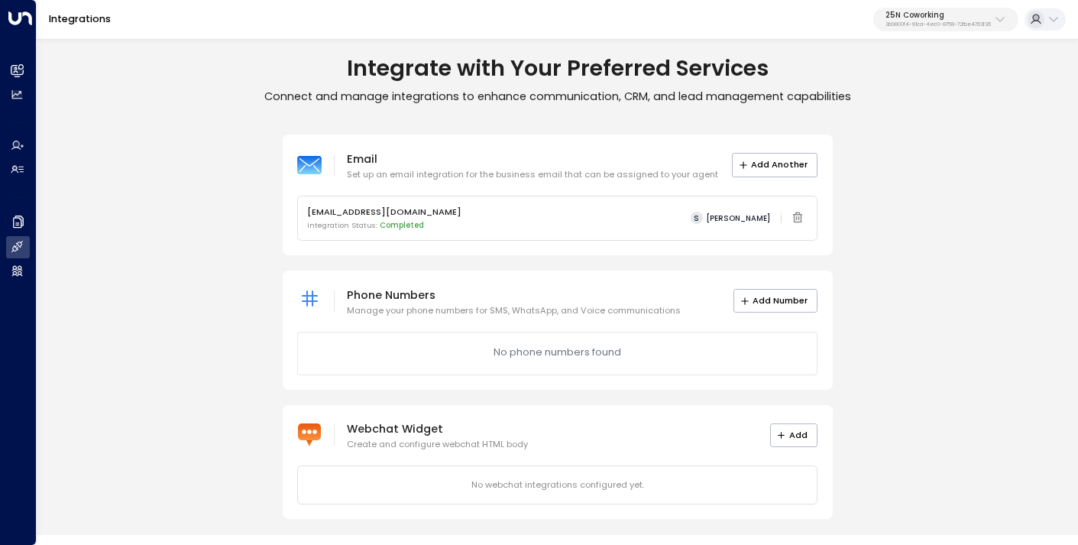
scroll to position [2, 0]
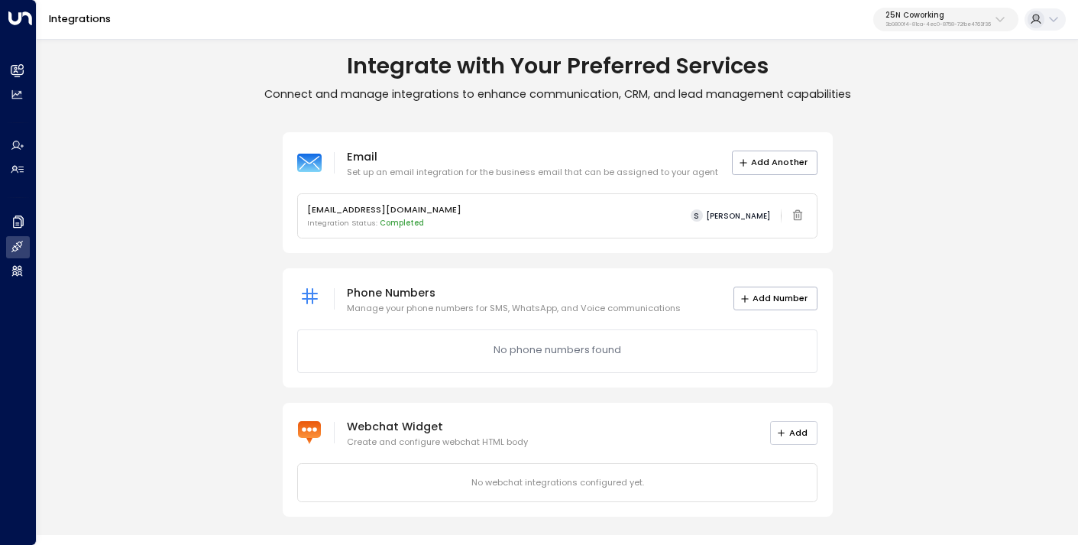
click at [776, 428] on button "Add" at bounding box center [794, 433] width 48 height 24
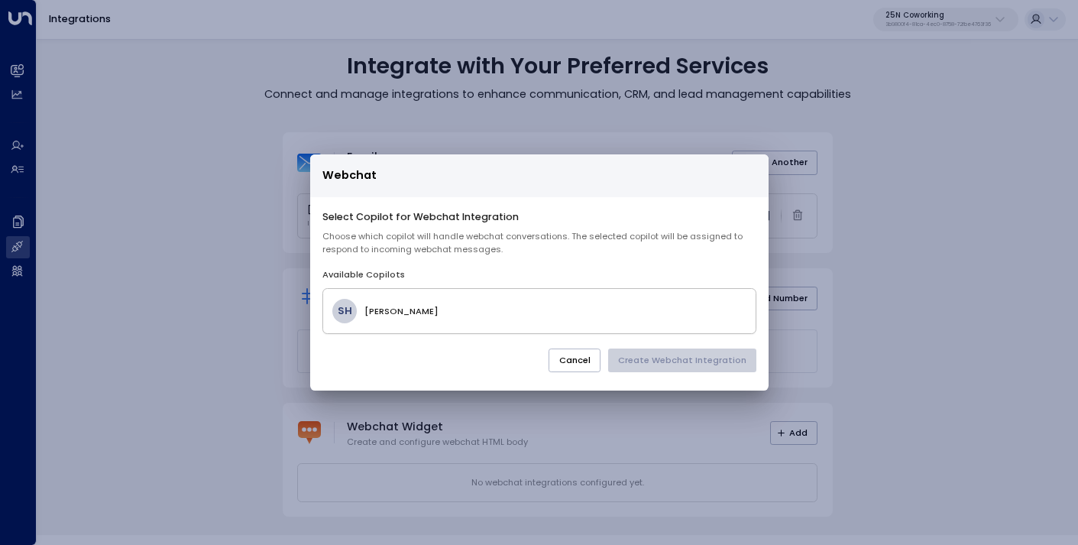
click at [465, 310] on h4 "[PERSON_NAME]" at bounding box center [555, 311] width 381 height 13
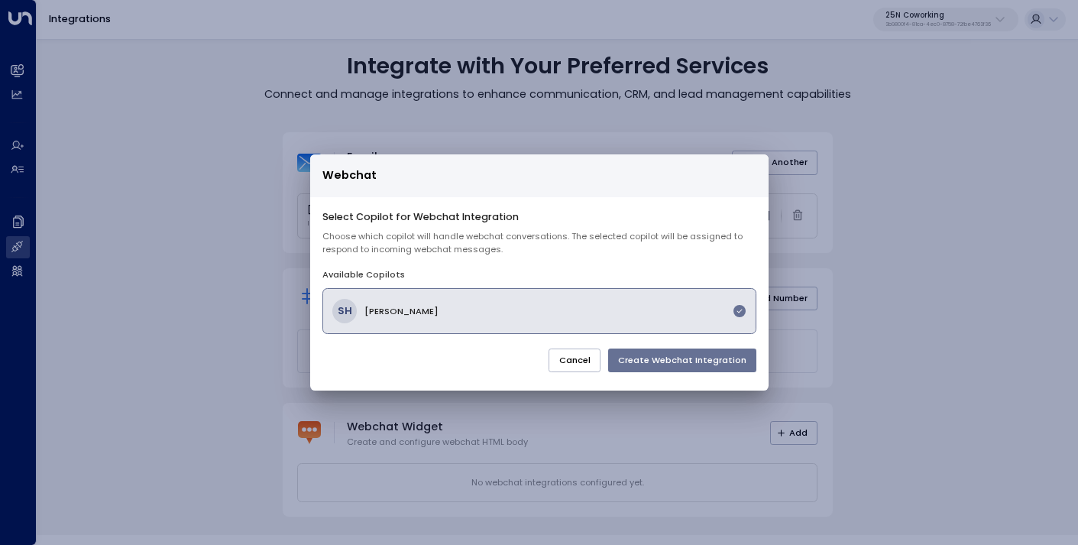
click at [650, 359] on button "Create Webchat Integration" at bounding box center [682, 361] width 148 height 24
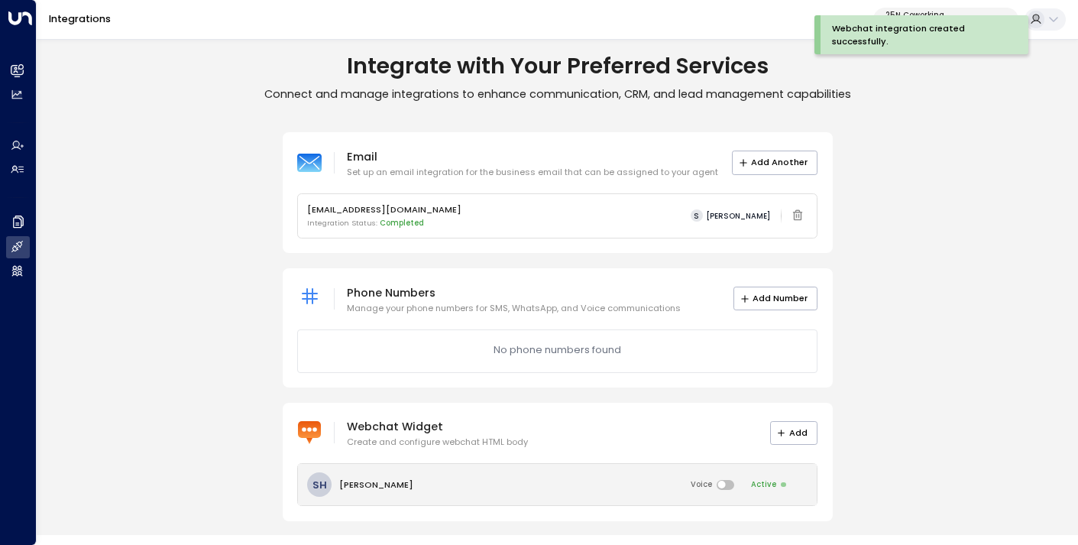
click at [650, 480] on div "[PERSON_NAME] Voice Active" at bounding box center [558, 484] width 520 height 41
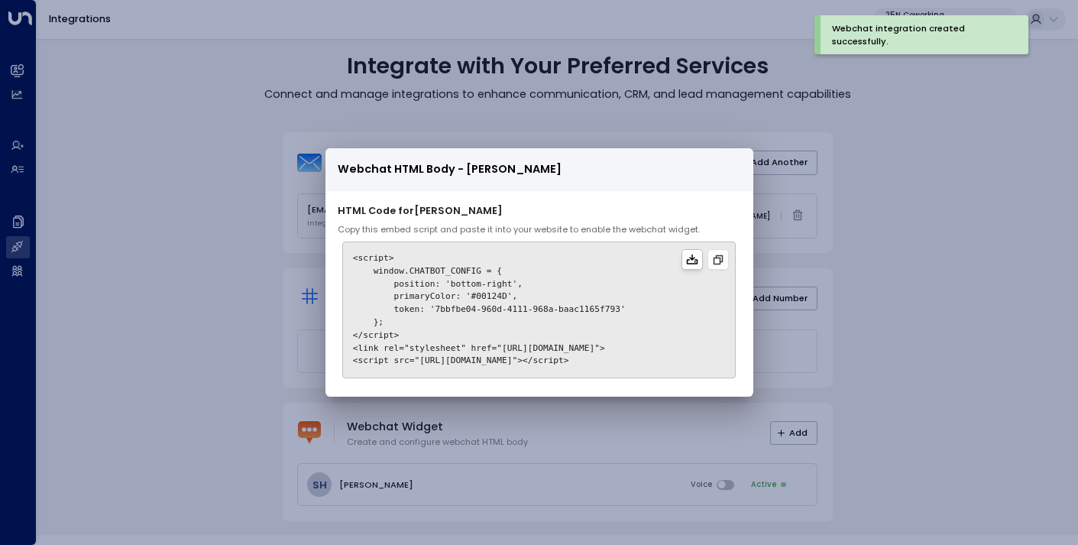
click at [698, 258] on icon at bounding box center [691, 259] width 11 height 10
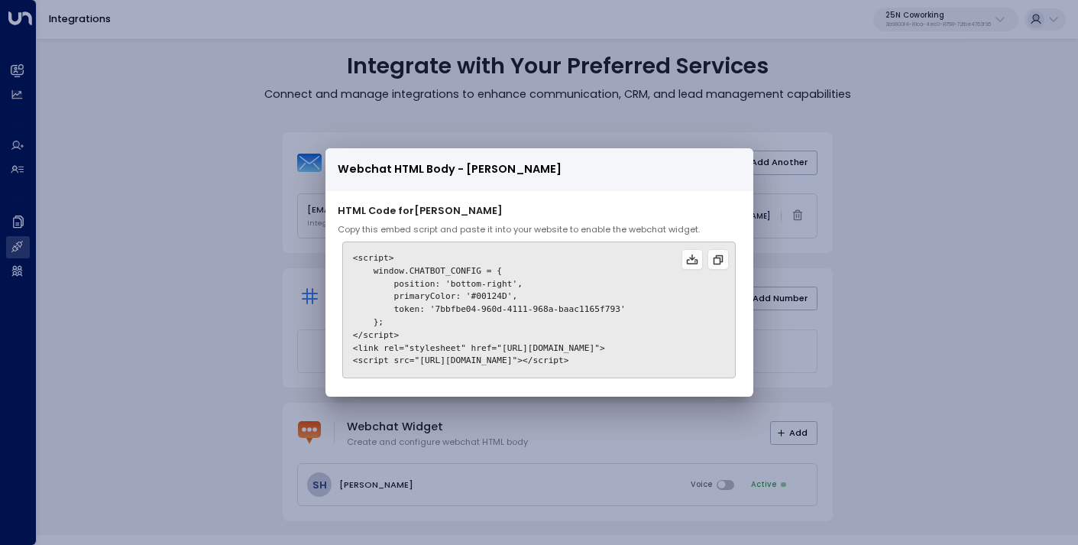
click at [891, 255] on div "Webchat HTML Body - [PERSON_NAME] HTML Code for [PERSON_NAME] Copy this embed s…" at bounding box center [539, 272] width 1078 height 545
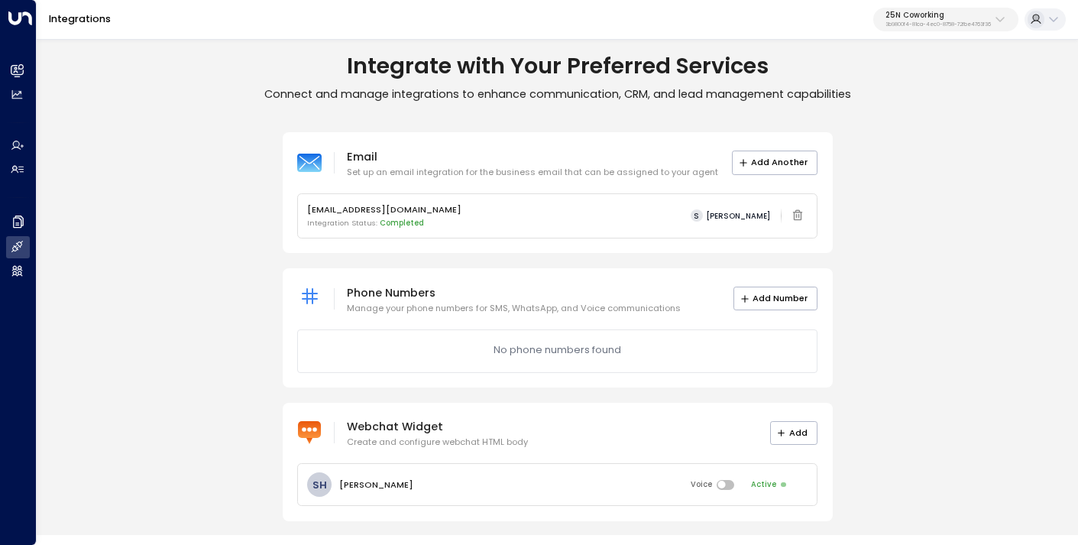
click at [946, 21] on div "25N Coworking 3b9800f4-81ca-4ec0-8758-72fbe4763f36" at bounding box center [938, 19] width 105 height 17
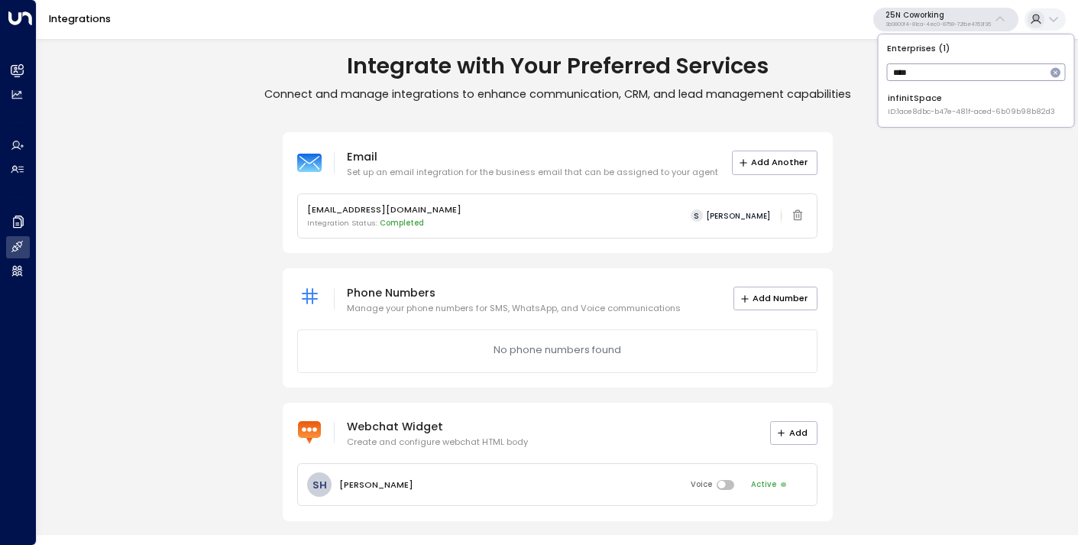
type input "****"
click at [938, 106] on span "ID: 1ace8dbc-b47e-481f-aced-6b09b98b82d3" at bounding box center [971, 111] width 167 height 11
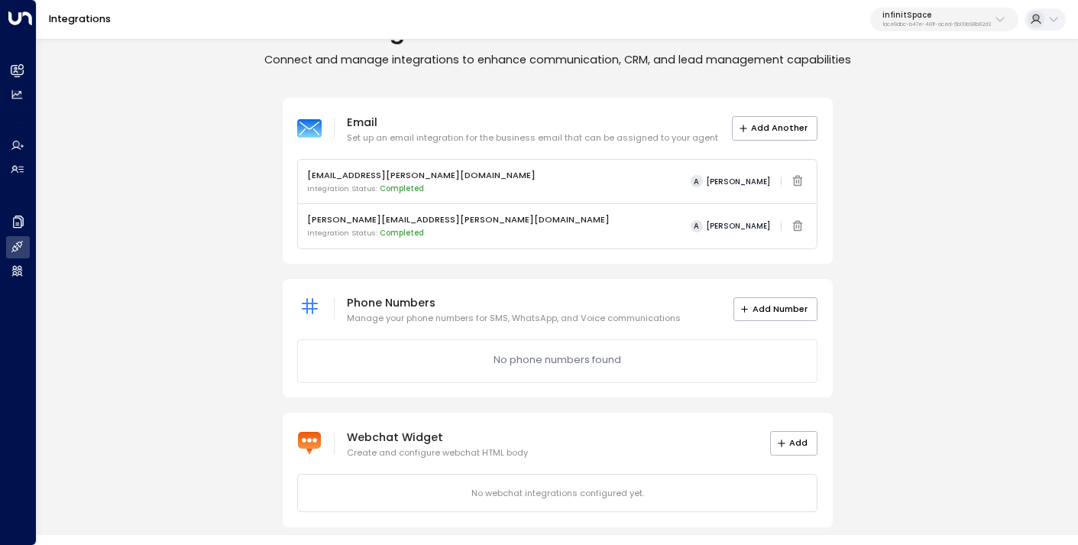
scroll to position [47, 0]
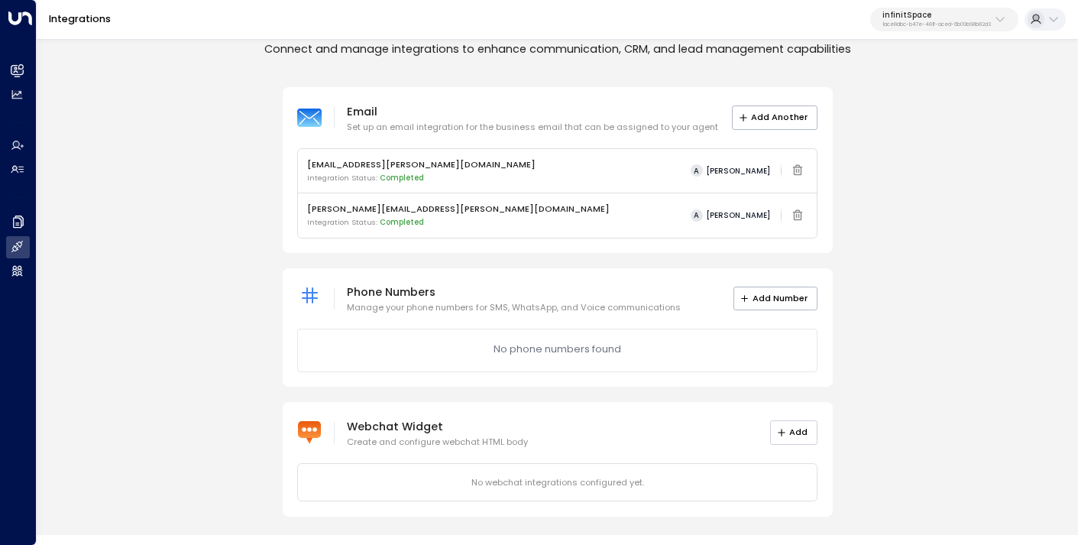
click at [798, 433] on button "Add" at bounding box center [794, 432] width 48 height 24
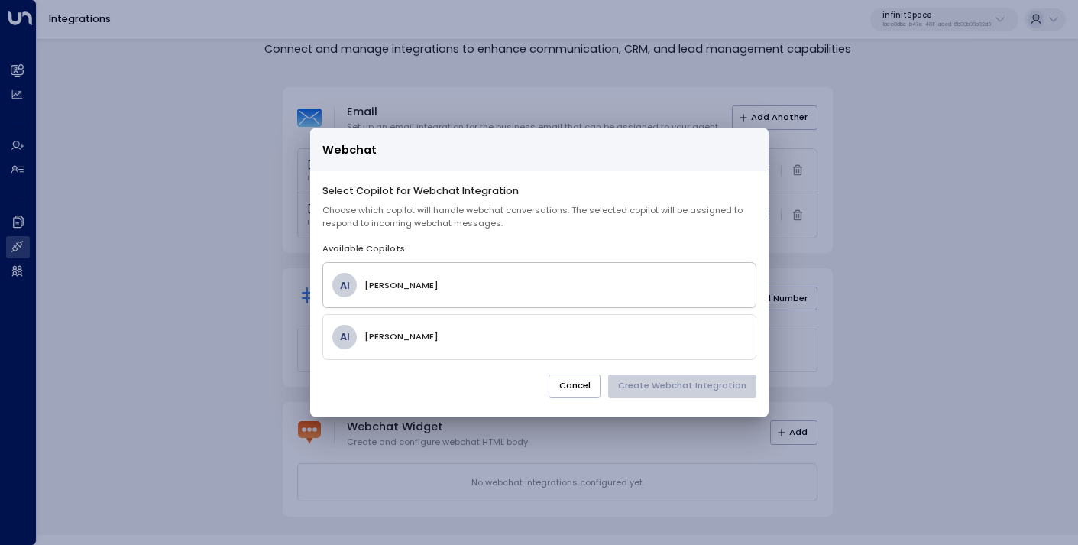
click at [469, 281] on h4 "[PERSON_NAME]" at bounding box center [555, 285] width 381 height 13
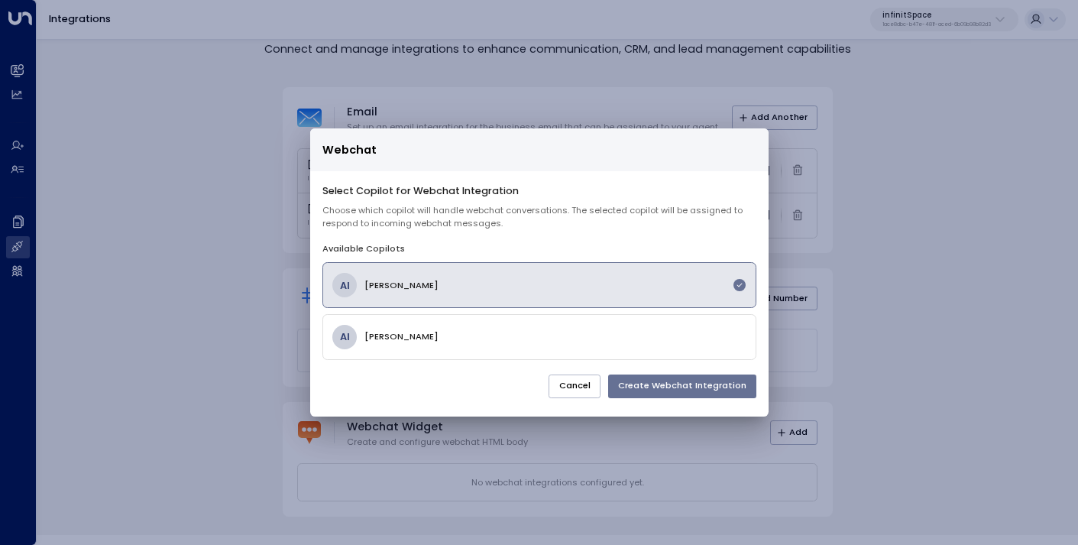
click at [657, 391] on button "Create Webchat Integration" at bounding box center [682, 387] width 148 height 24
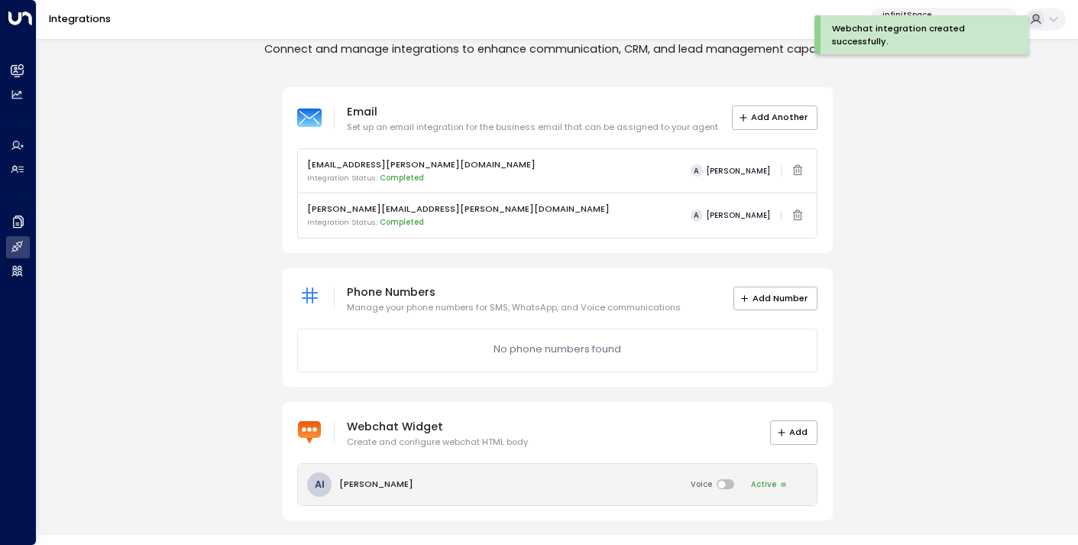
click at [574, 482] on div "AI [PERSON_NAME] Voice Active" at bounding box center [558, 484] width 520 height 41
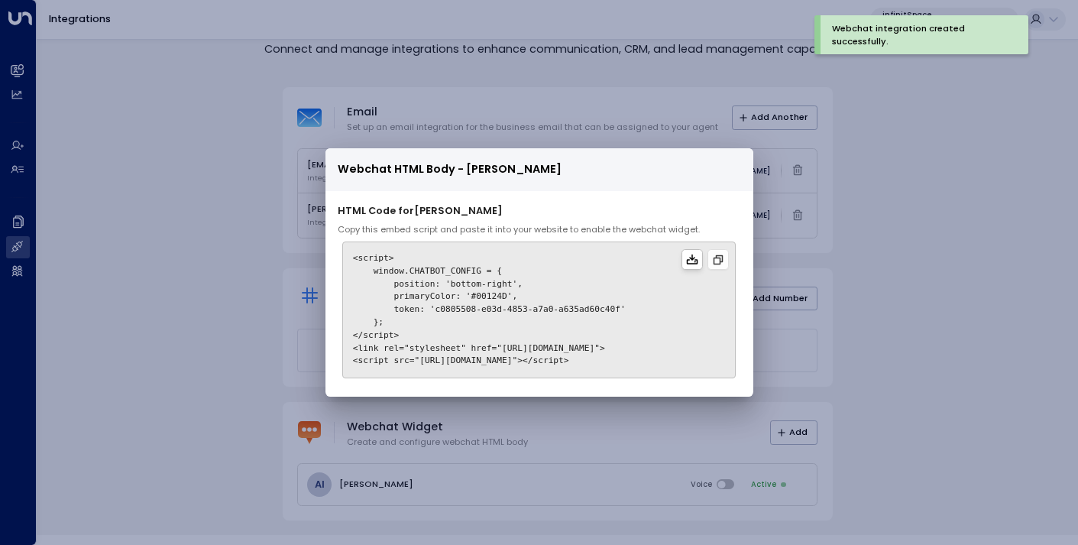
click at [696, 255] on icon at bounding box center [692, 260] width 12 height 12
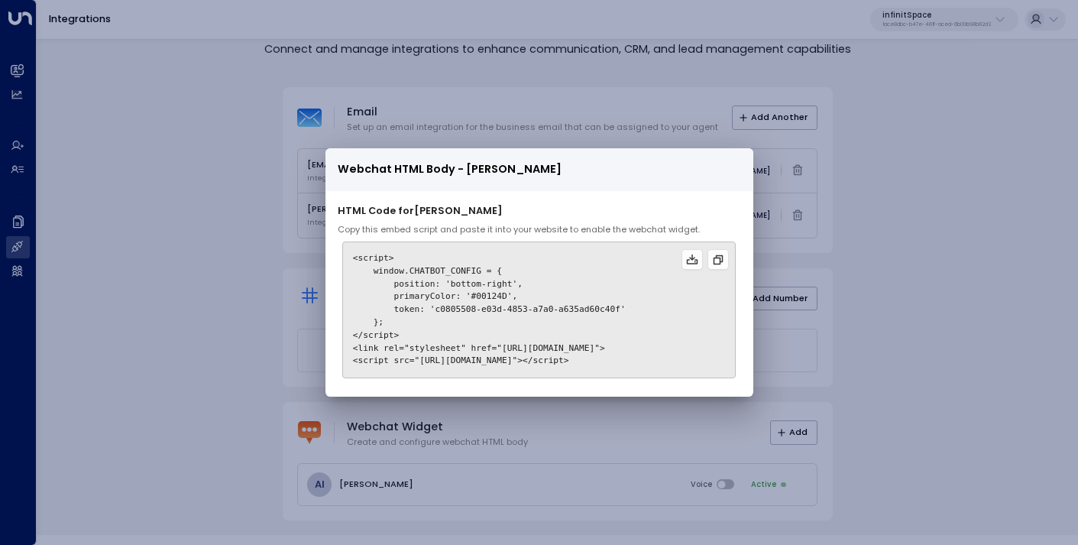
click at [223, 212] on div "Webchat HTML Body - [PERSON_NAME] HTML Code for [PERSON_NAME] Copy this embed s…" at bounding box center [539, 272] width 1078 height 545
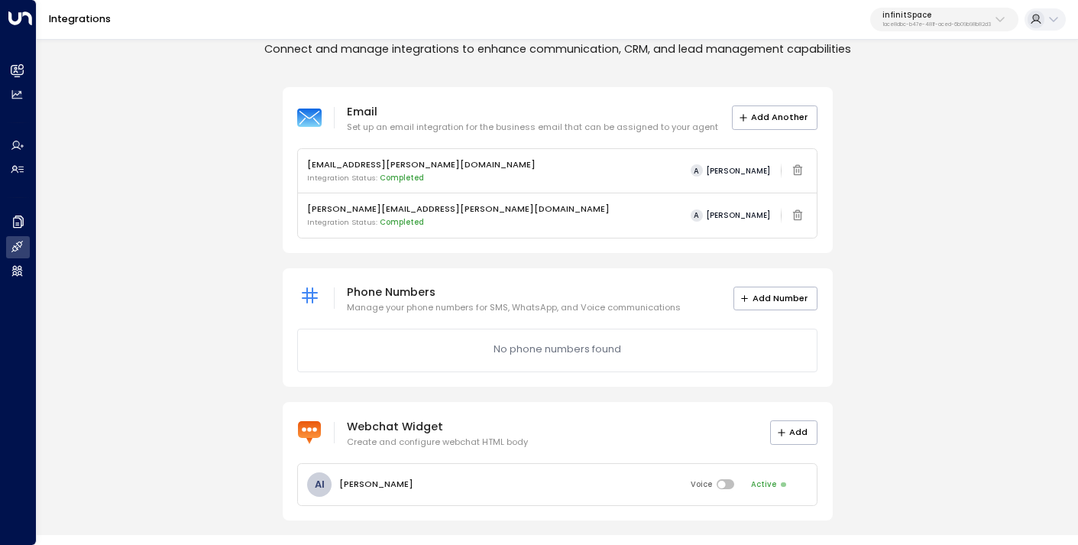
click at [943, 17] on p "infinitSpace" at bounding box center [937, 15] width 109 height 9
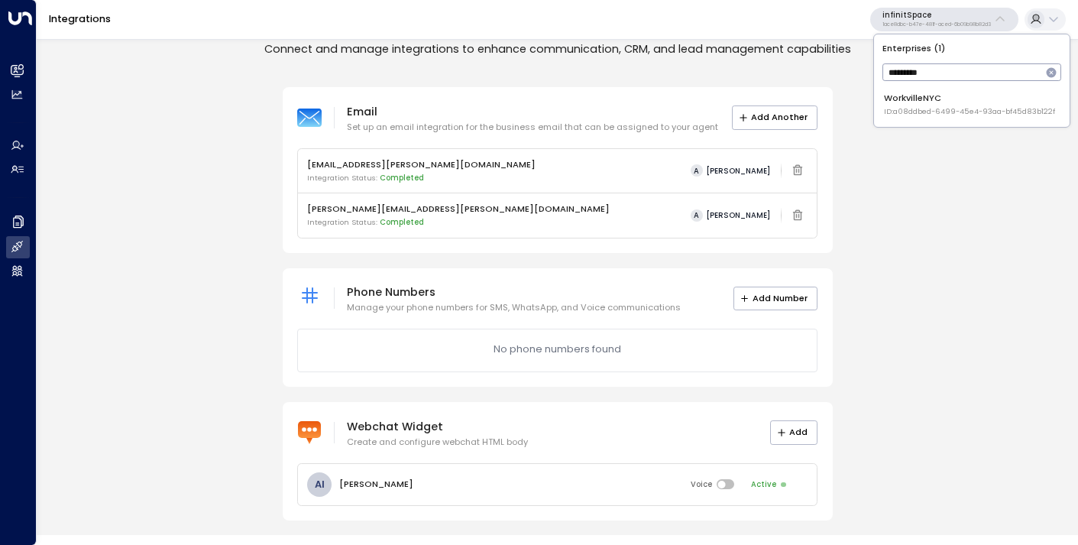
type input "*********"
click at [929, 97] on div "WorkvilleNYC ID: a08ddbed-6499-45e4-93aa-bf45d83b122f" at bounding box center [969, 104] width 171 height 25
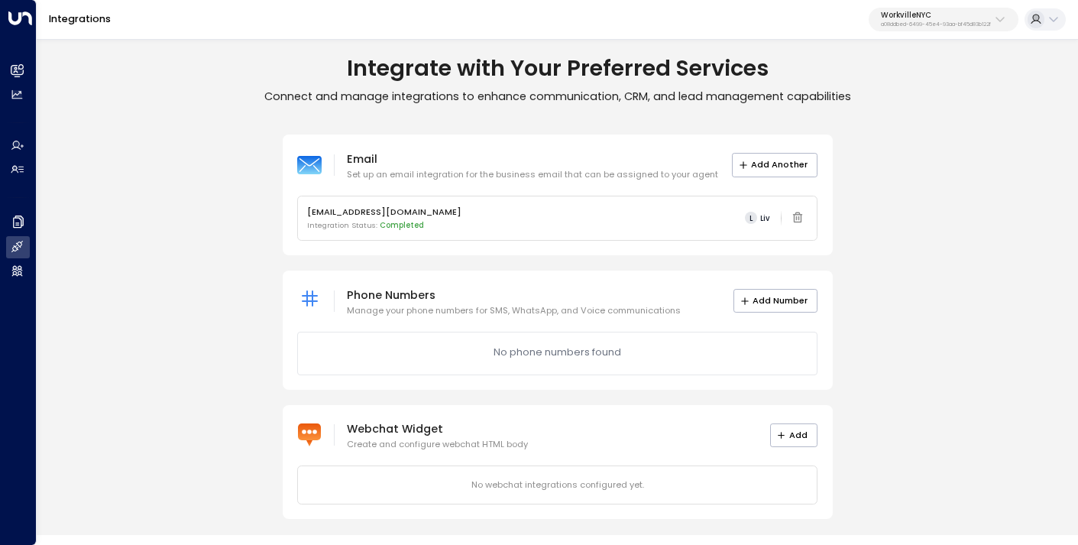
scroll to position [2, 0]
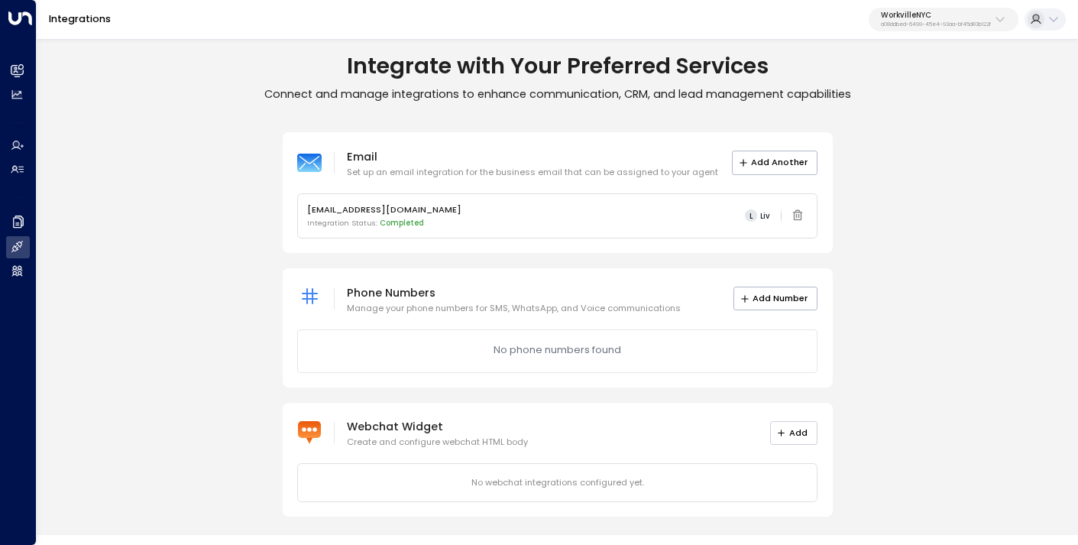
click at [790, 439] on button "Add" at bounding box center [794, 433] width 48 height 24
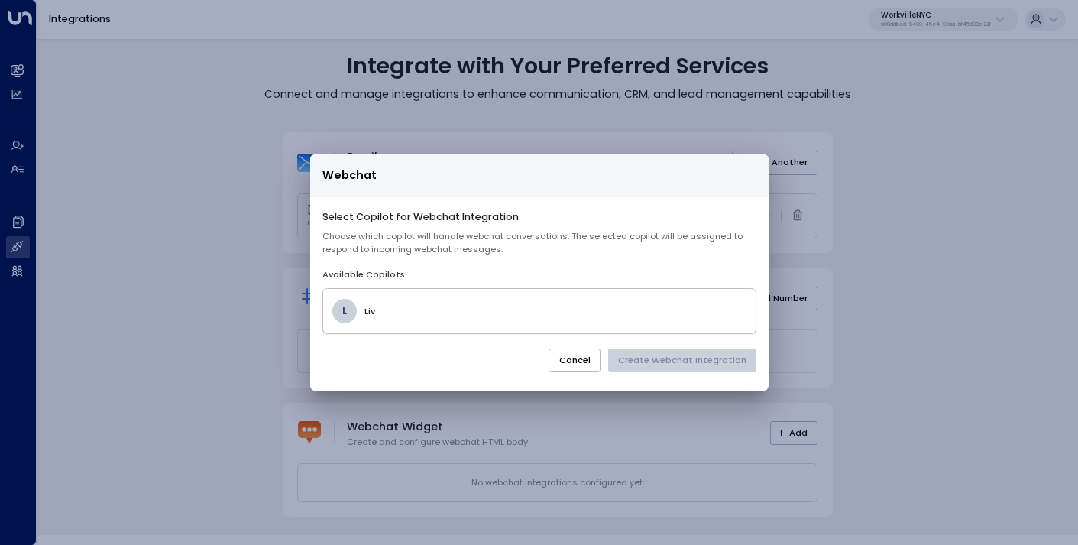
click at [545, 322] on div "[PERSON_NAME]" at bounding box center [538, 311] width 413 height 24
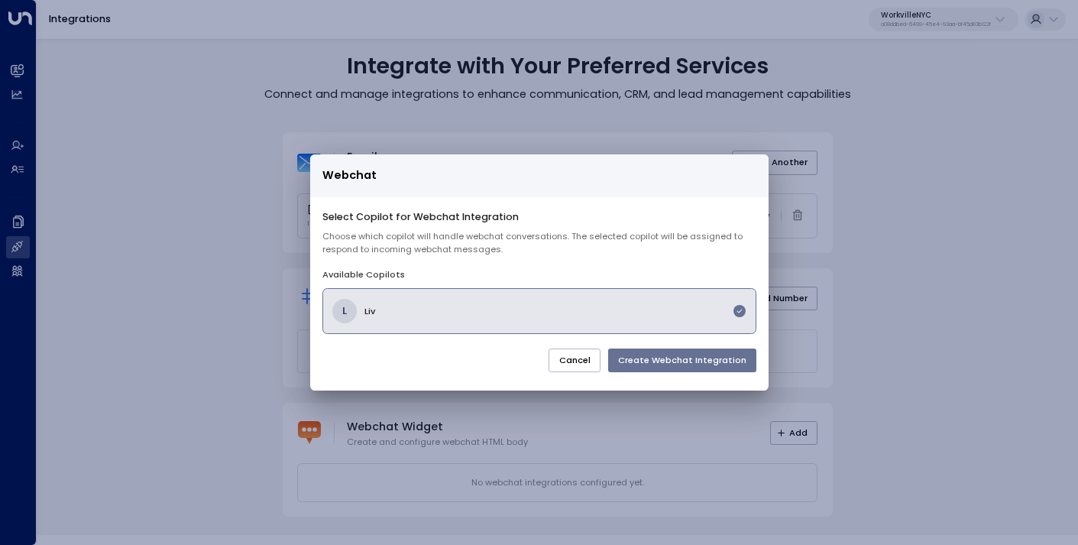
click at [636, 362] on button "Create Webchat Integration" at bounding box center [682, 361] width 148 height 24
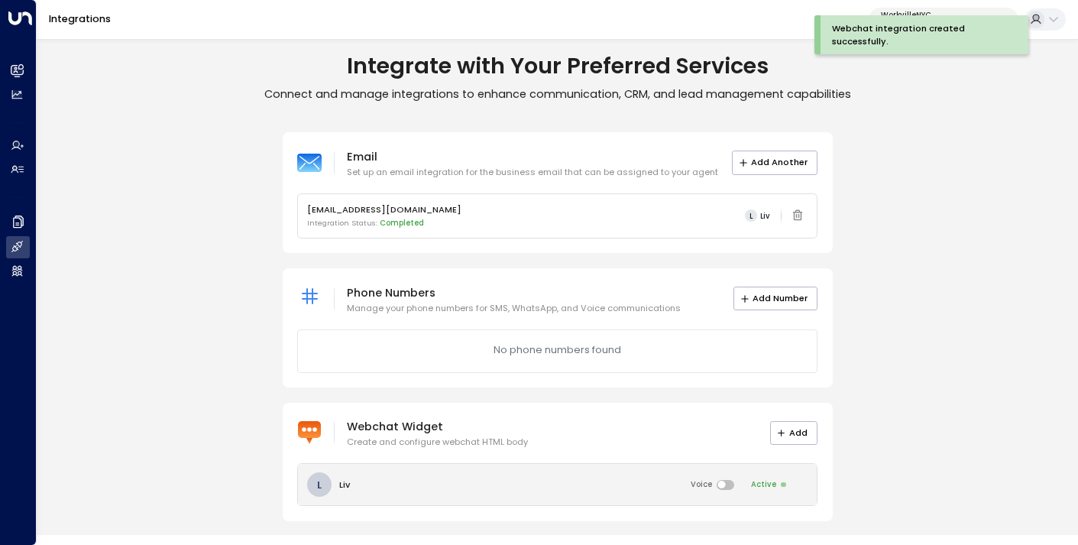
click at [576, 480] on div "L Liv Voice Active" at bounding box center [558, 484] width 520 height 41
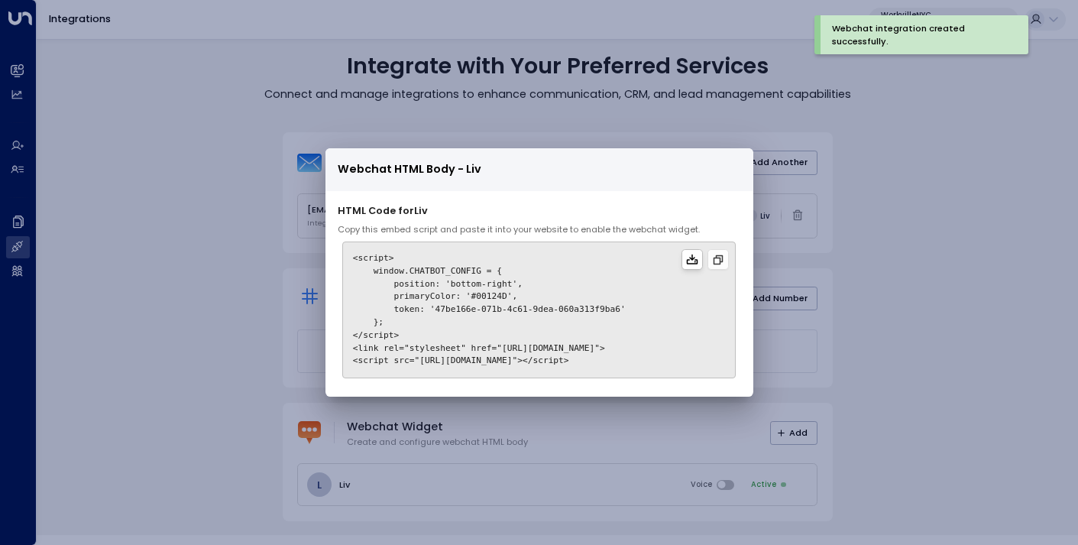
click at [697, 259] on icon at bounding box center [692, 260] width 12 height 12
click at [200, 232] on div "Webchat HTML Body - Liv HTML Code for Liv Copy this embed script and paste it i…" at bounding box center [539, 272] width 1078 height 545
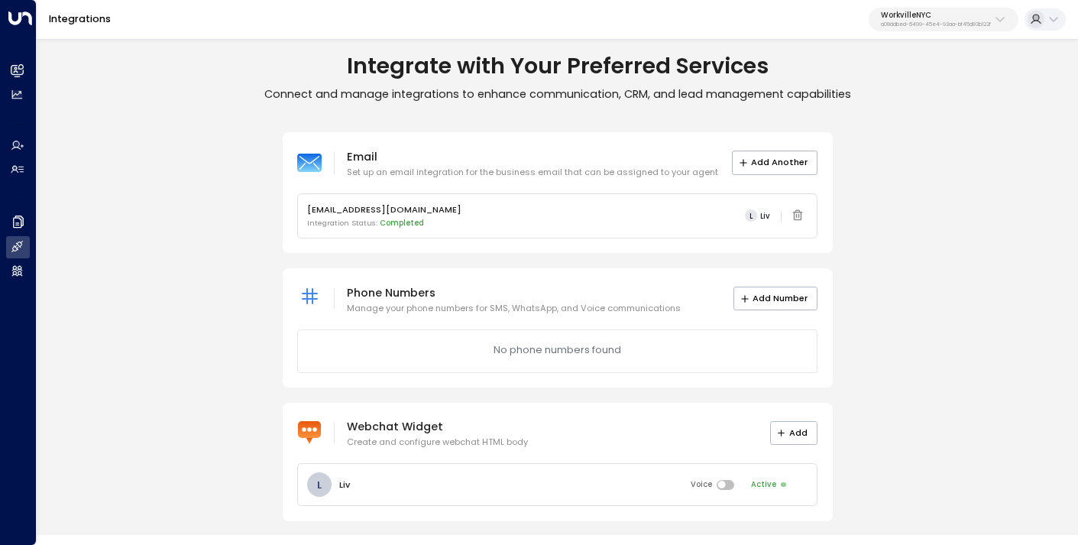
click at [955, 20] on p "WorkvilleNYC" at bounding box center [936, 15] width 110 height 9
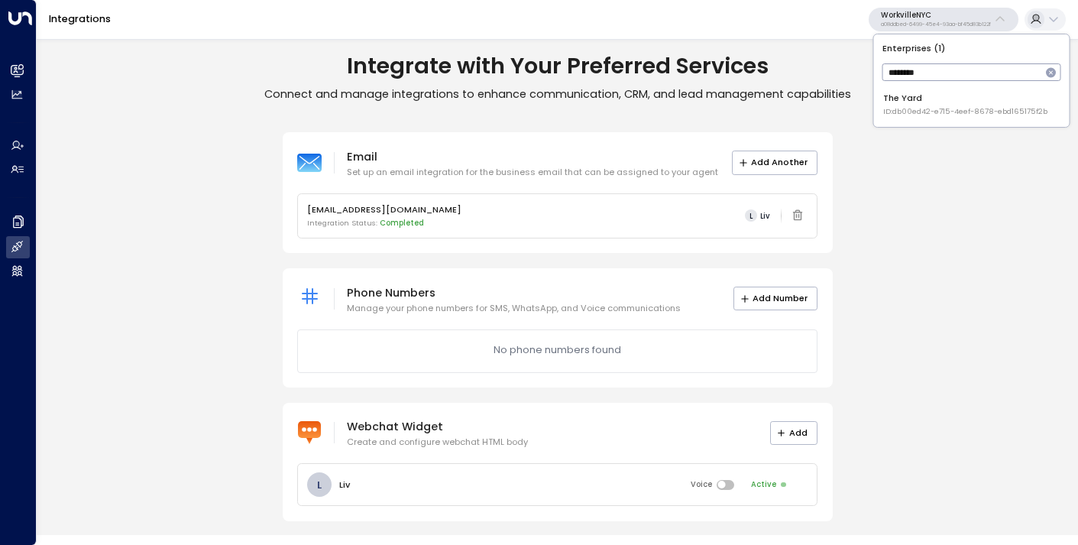
type input "********"
click at [974, 102] on div "The Yard ID: db00ed42-e715-4eef-8678-ebd165175f2b" at bounding box center [966, 104] width 164 height 25
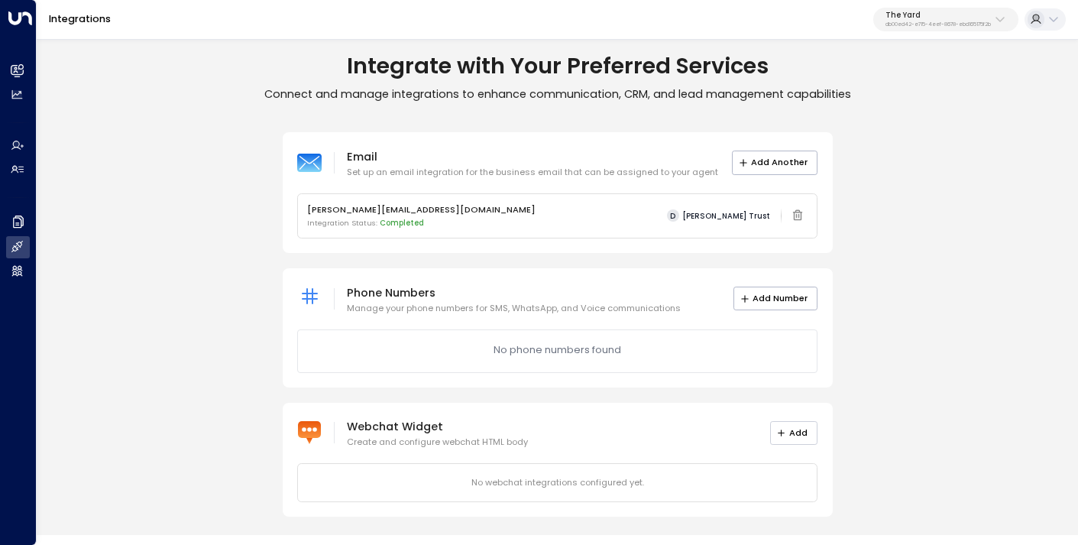
click at [800, 426] on button "Add" at bounding box center [794, 433] width 48 height 24
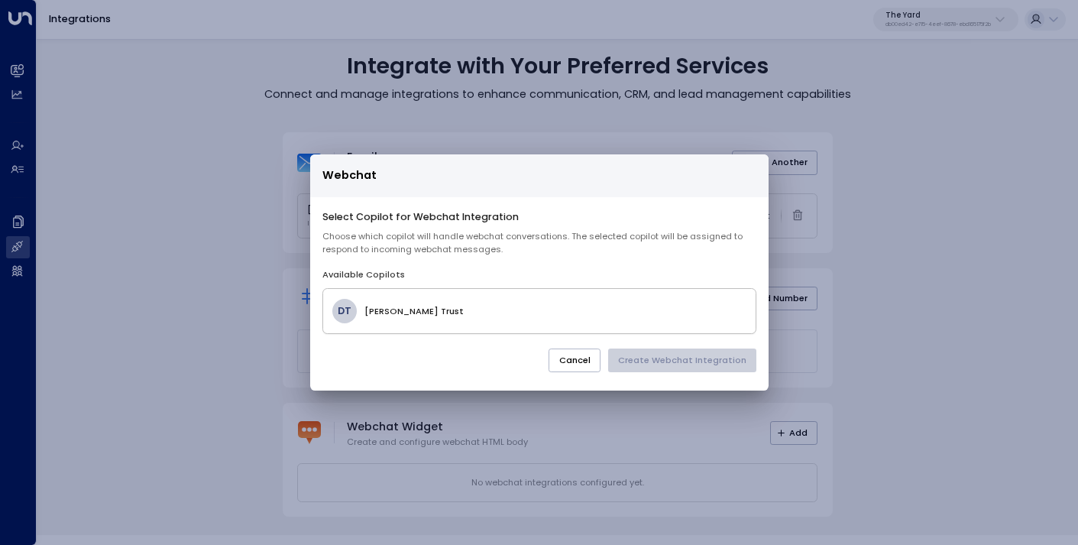
click at [527, 300] on div "DT [PERSON_NAME]" at bounding box center [538, 311] width 413 height 24
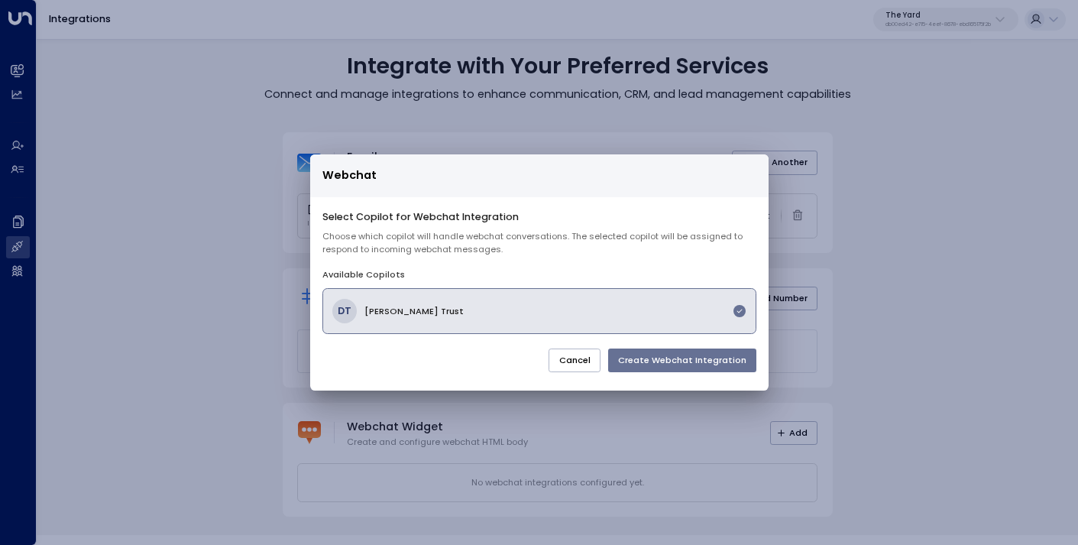
click at [660, 360] on button "Create Webchat Integration" at bounding box center [682, 361] width 148 height 24
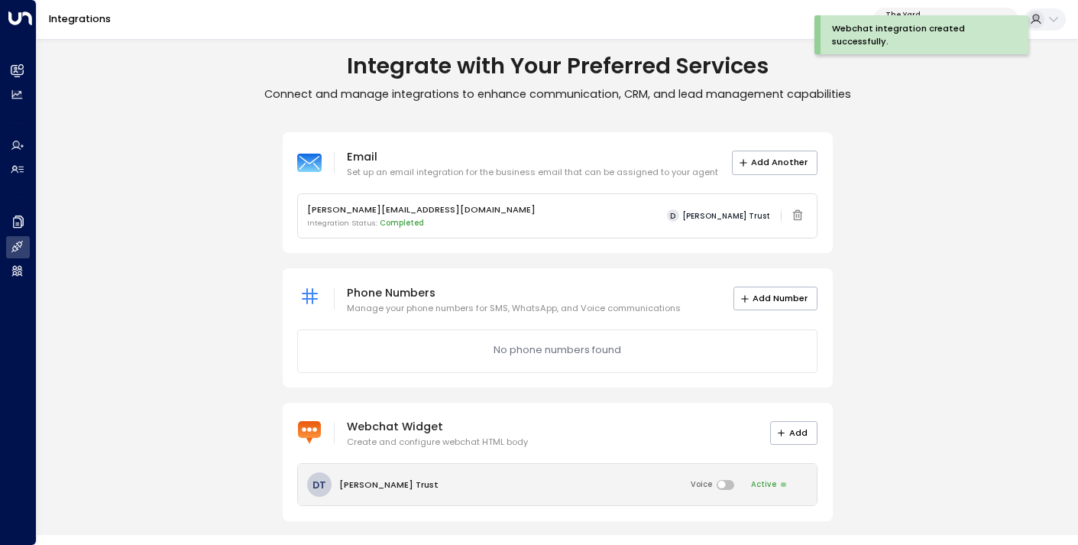
click at [589, 485] on div "DT [PERSON_NAME] Trust Voice Active" at bounding box center [558, 484] width 520 height 41
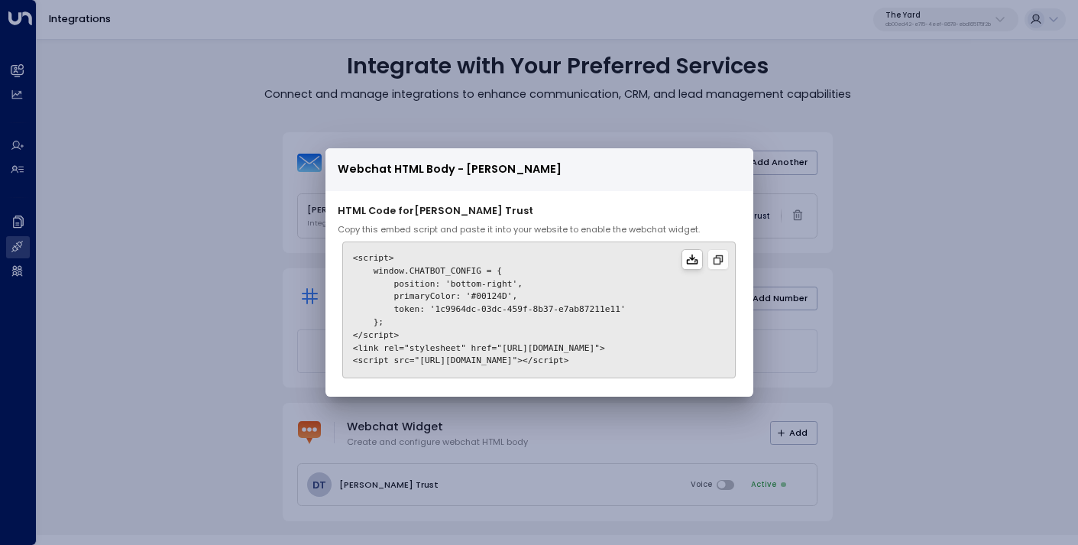
click at [698, 261] on icon at bounding box center [692, 260] width 12 height 12
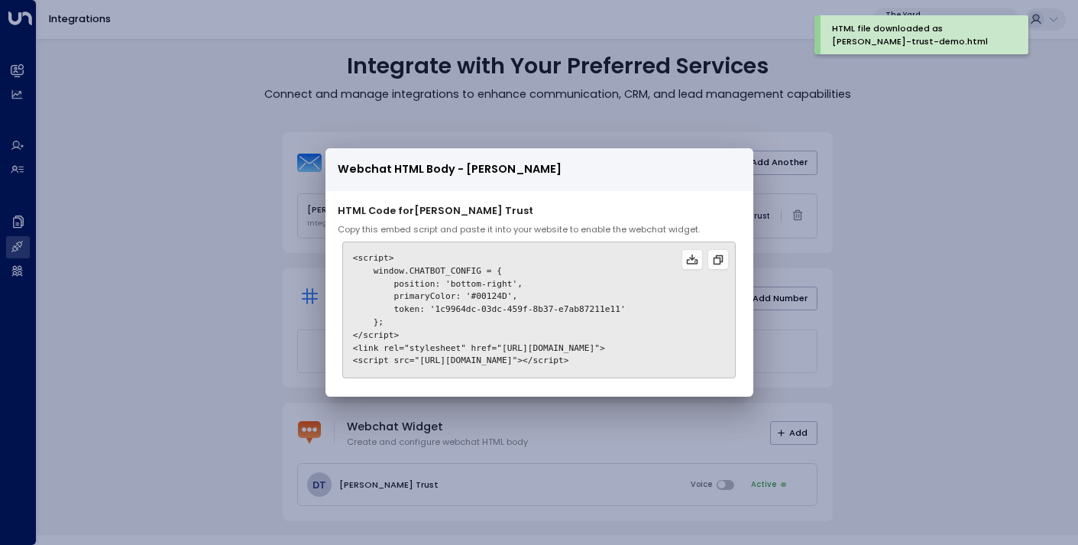
click at [253, 337] on div "Webchat HTML Body - [PERSON_NAME] Trust HTML Code for [PERSON_NAME] Copy this e…" at bounding box center [539, 272] width 1078 height 545
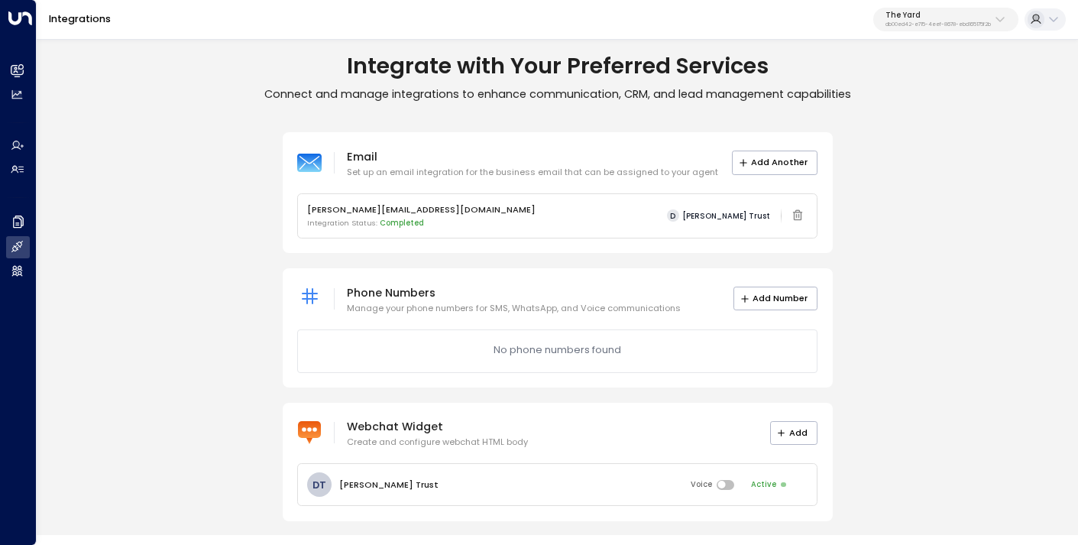
click at [934, 25] on p "db00ed42-e715-4eef-8678-ebd165175f2b" at bounding box center [938, 24] width 105 height 6
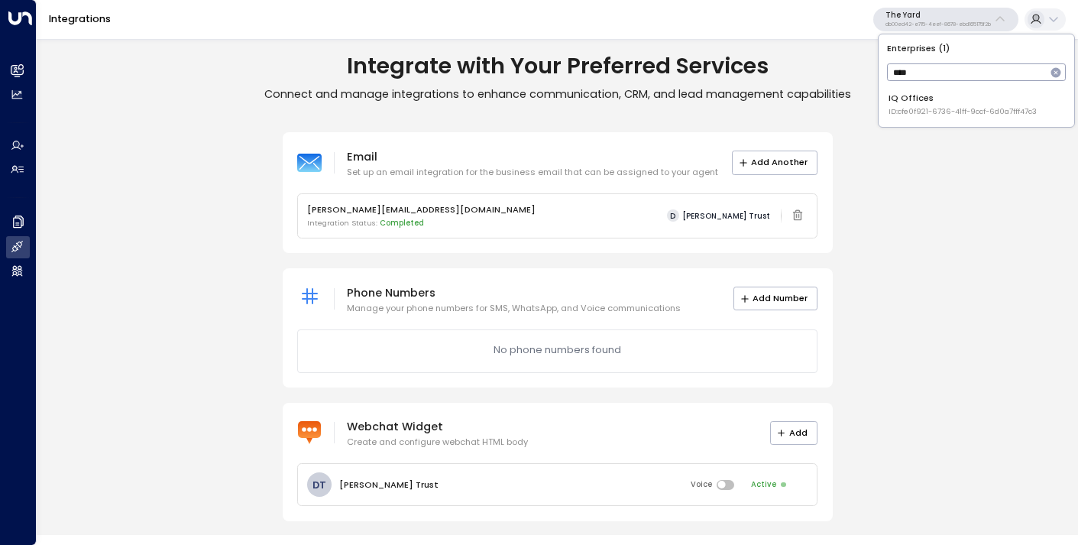
type input "****"
click at [929, 109] on span "ID: cfe0f921-6736-41ff-9ccf-6d0a7fff47c3" at bounding box center [963, 111] width 148 height 11
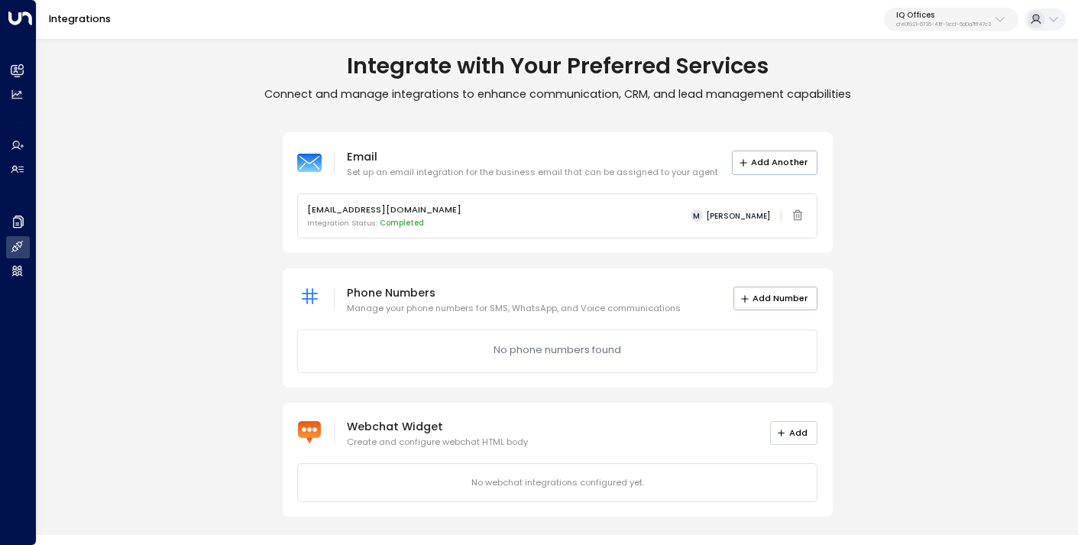
click at [796, 436] on button "Add" at bounding box center [794, 433] width 48 height 24
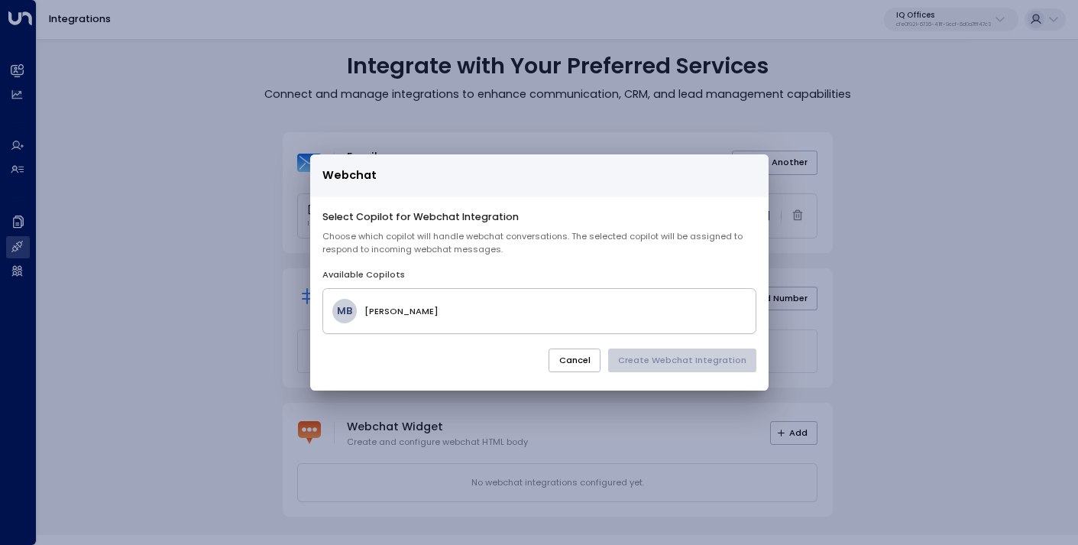
click at [579, 293] on div "MB [PERSON_NAME]" at bounding box center [540, 311] width 434 height 46
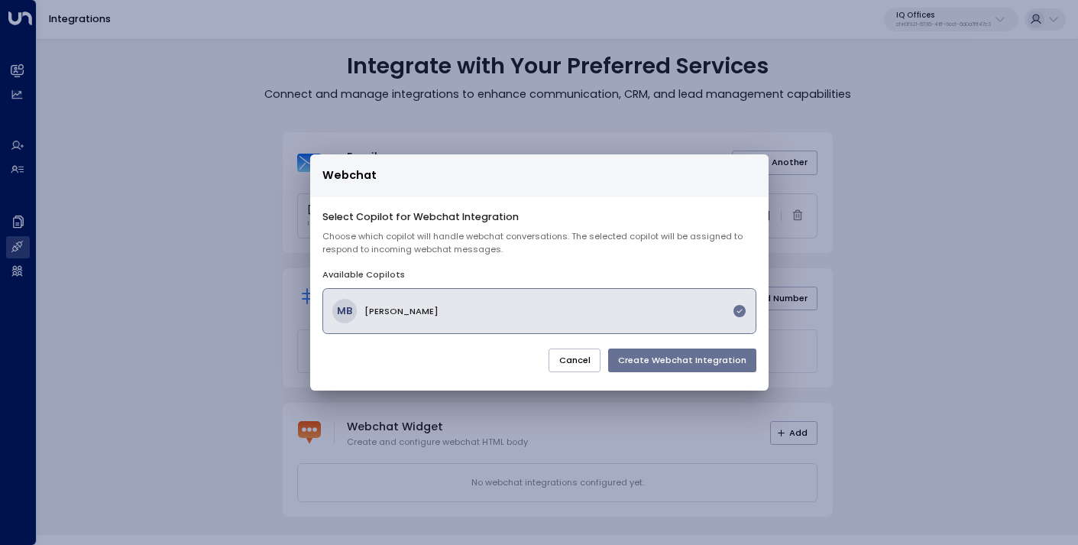
click at [650, 358] on button "Create Webchat Integration" at bounding box center [682, 361] width 148 height 24
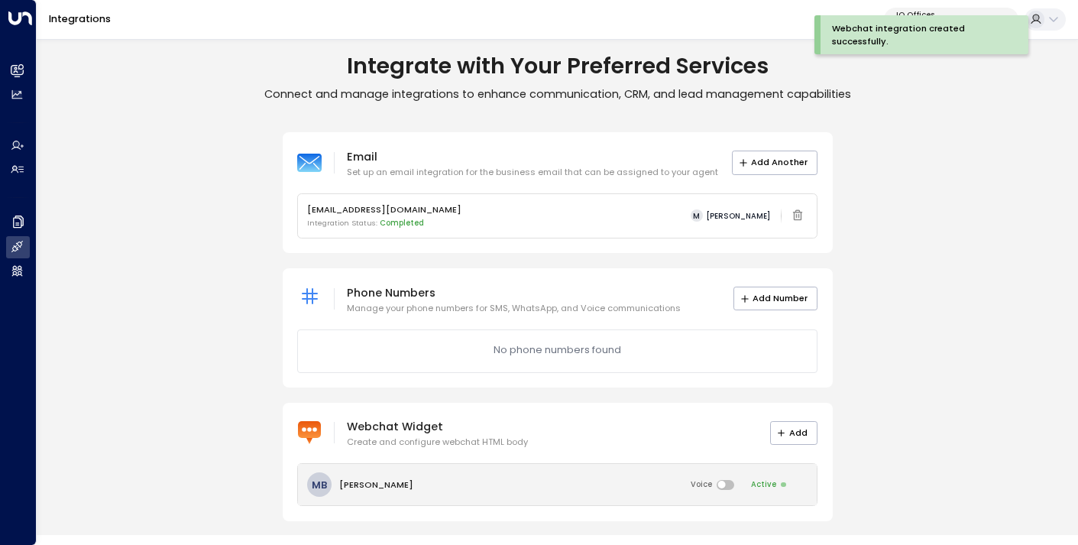
click at [620, 482] on div "MB [PERSON_NAME] Voice Active" at bounding box center [558, 484] width 520 height 41
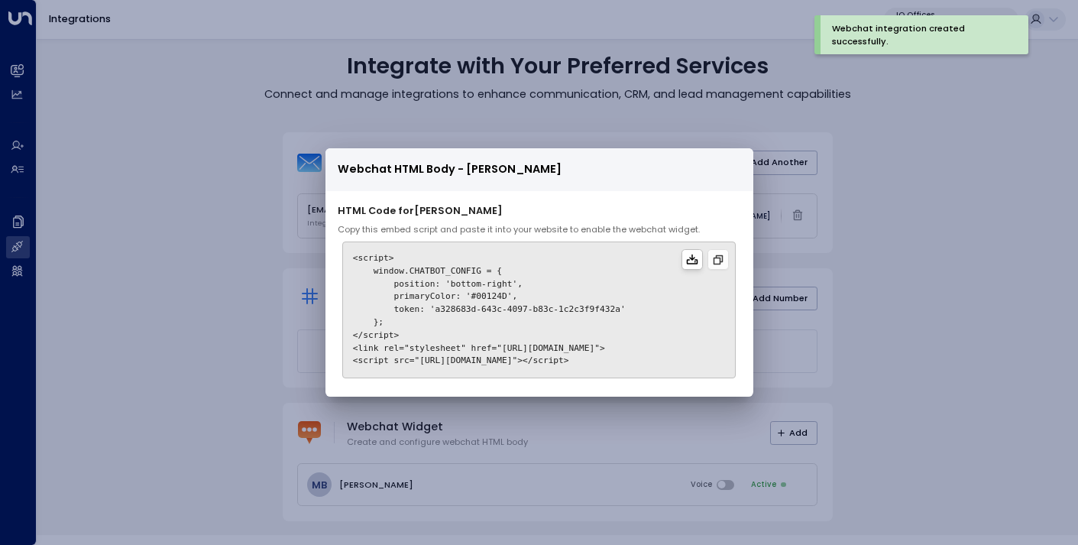
click at [697, 256] on icon at bounding box center [692, 260] width 12 height 12
click at [215, 343] on div "Webchat HTML Body - [PERSON_NAME] HTML Code for [PERSON_NAME] Copy this embed s…" at bounding box center [539, 272] width 1078 height 545
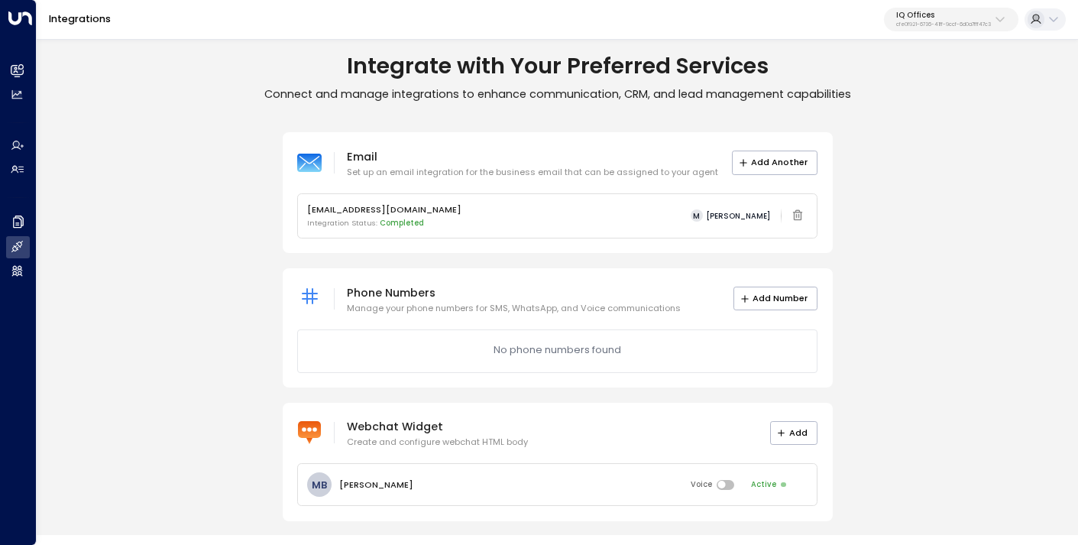
click at [936, 20] on p "IQ Offices" at bounding box center [944, 15] width 95 height 9
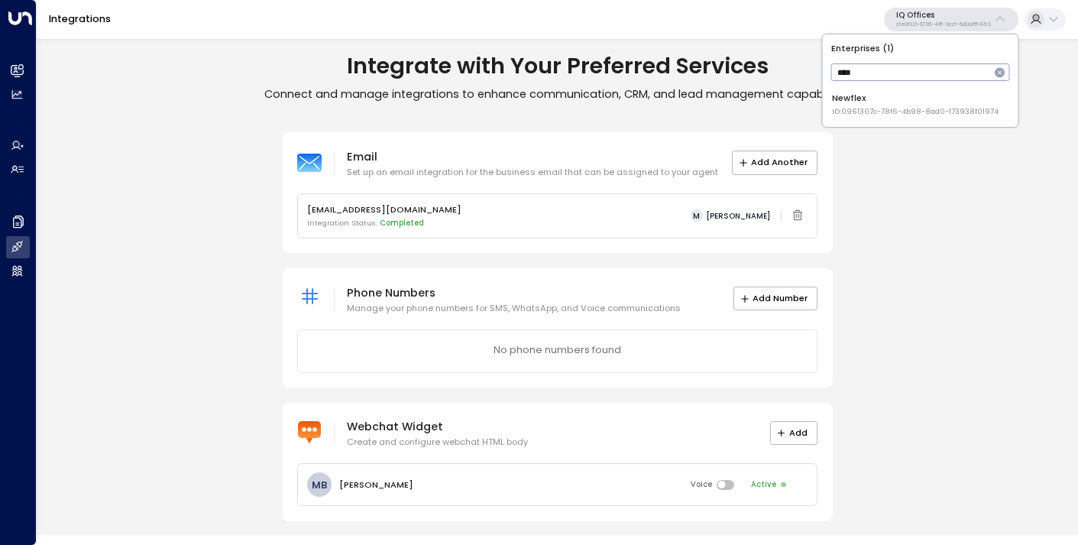
type input "****"
click at [908, 98] on div "Newflex ID: 0961307c-78f6-4b98-8ad0-173938f01974" at bounding box center [915, 104] width 167 height 25
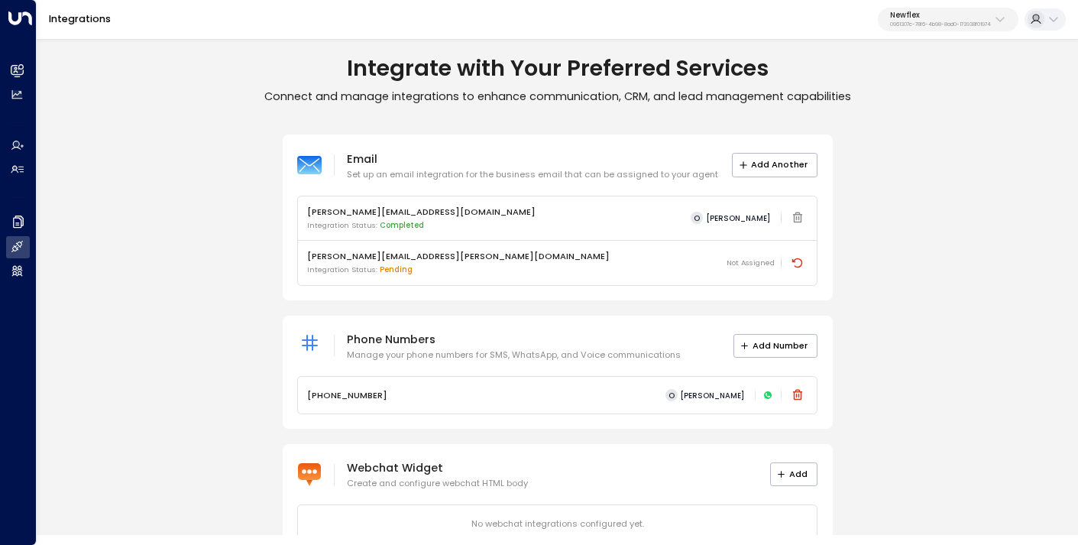
scroll to position [41, 0]
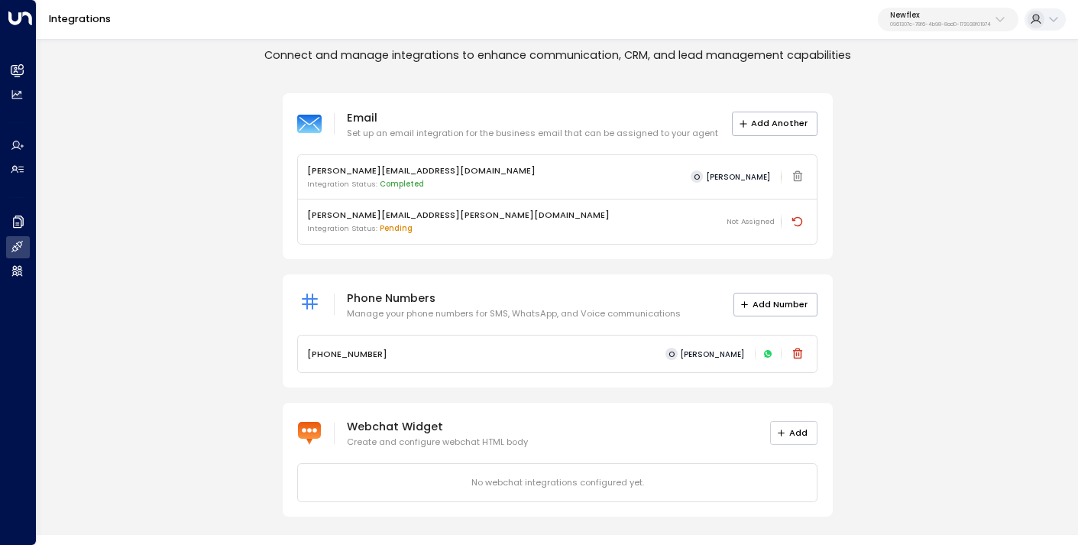
click at [793, 431] on button "Add" at bounding box center [794, 433] width 48 height 24
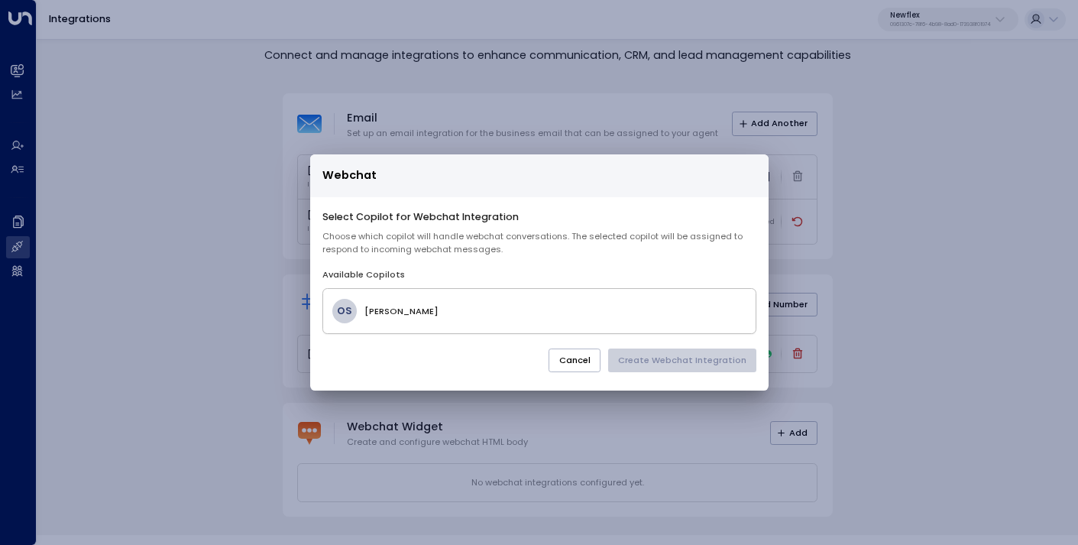
click at [563, 313] on h4 "[PERSON_NAME]" at bounding box center [555, 311] width 381 height 13
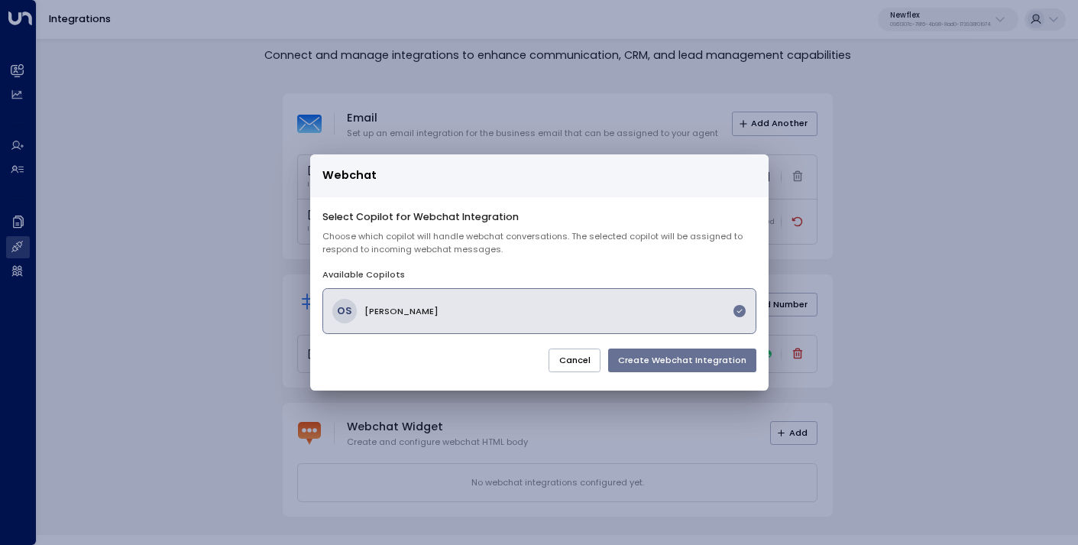
click at [653, 364] on button "Create Webchat Integration" at bounding box center [682, 361] width 148 height 24
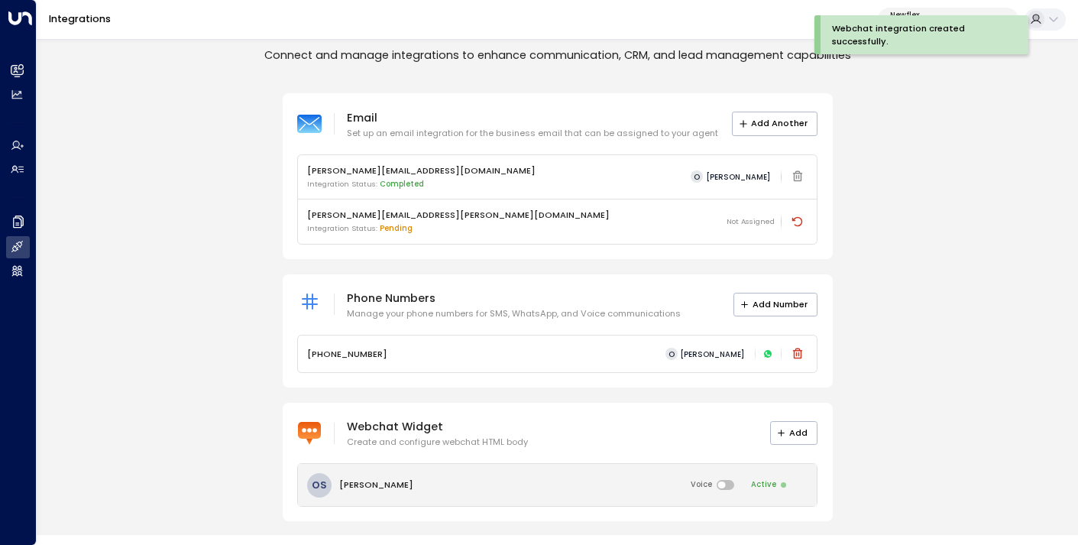
click at [538, 490] on div "OS [PERSON_NAME] Voice Active" at bounding box center [558, 484] width 520 height 41
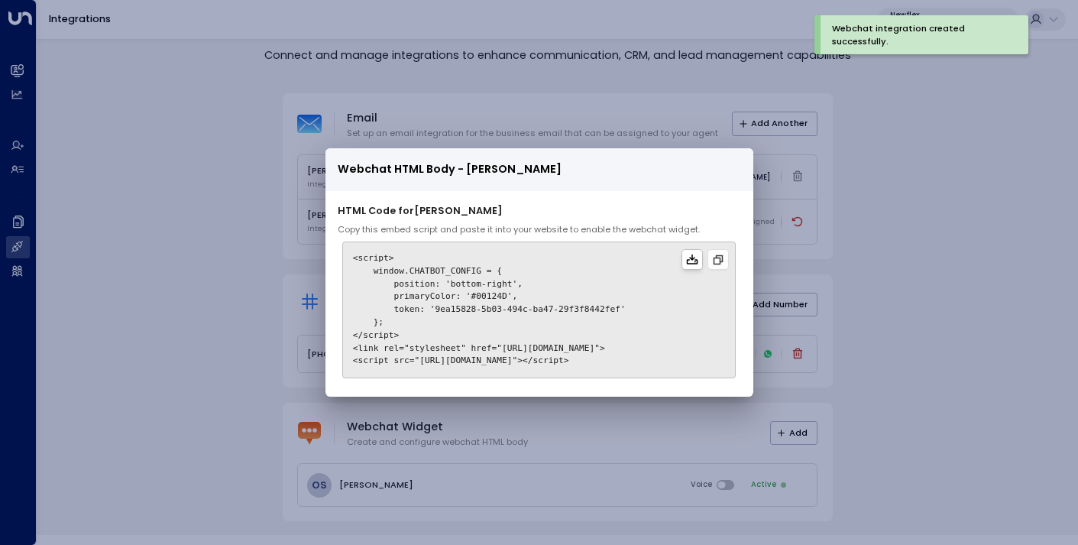
click at [699, 254] on icon at bounding box center [692, 260] width 12 height 12
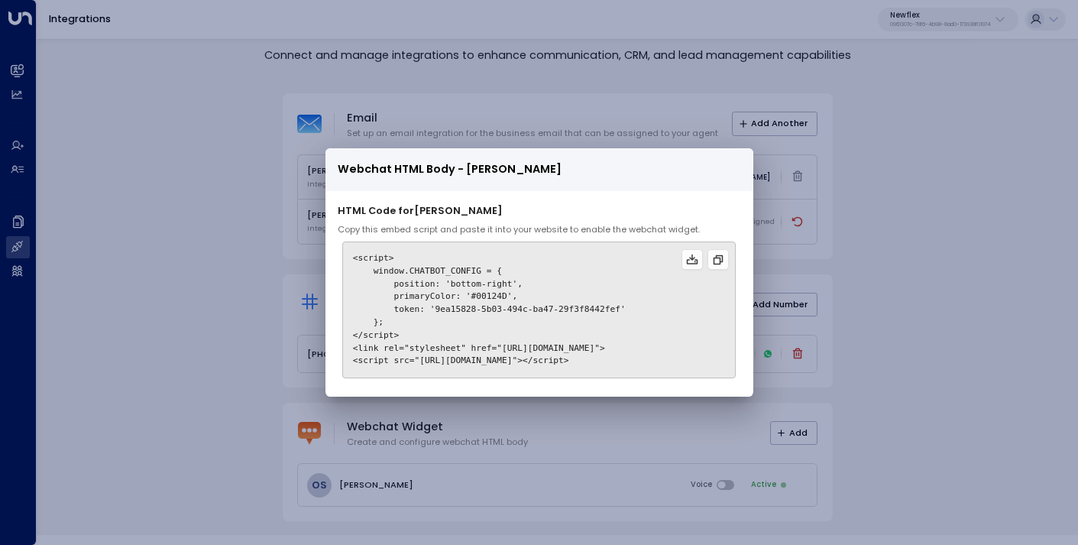
click at [874, 310] on div "Webchat HTML Body - [PERSON_NAME] HTML Code for [PERSON_NAME] Copy this embed s…" at bounding box center [539, 272] width 1078 height 545
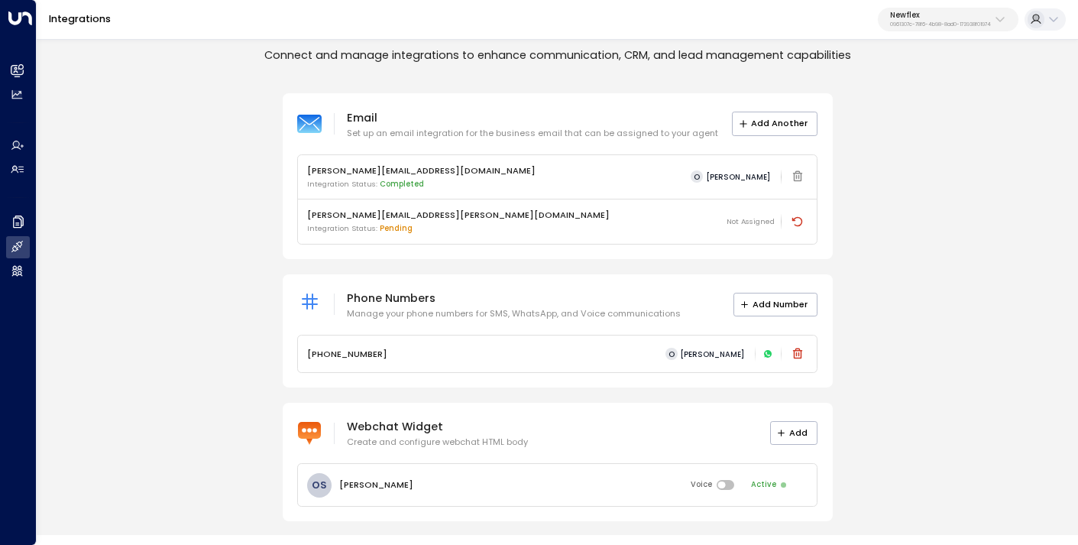
click at [935, 21] on p "0961307c-78f6-4b98-8ad0-173938f01974" at bounding box center [940, 24] width 101 height 6
type input "****"
click at [913, 119] on li "Kiln ID: 1532e285-1129-4d72-8cc4-7db236beef8b" at bounding box center [978, 104] width 186 height 34
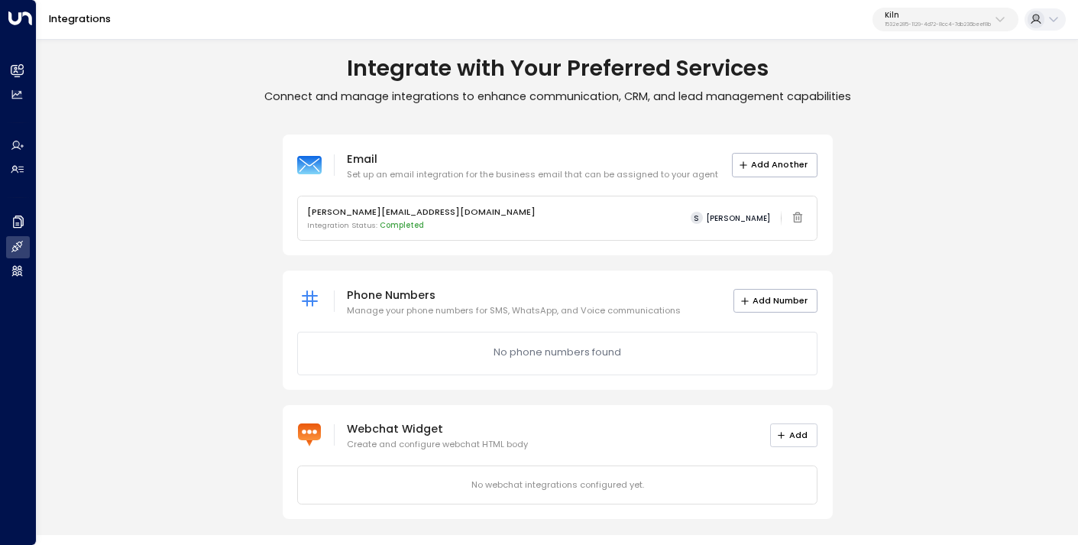
click at [775, 439] on button "Add" at bounding box center [794, 435] width 48 height 24
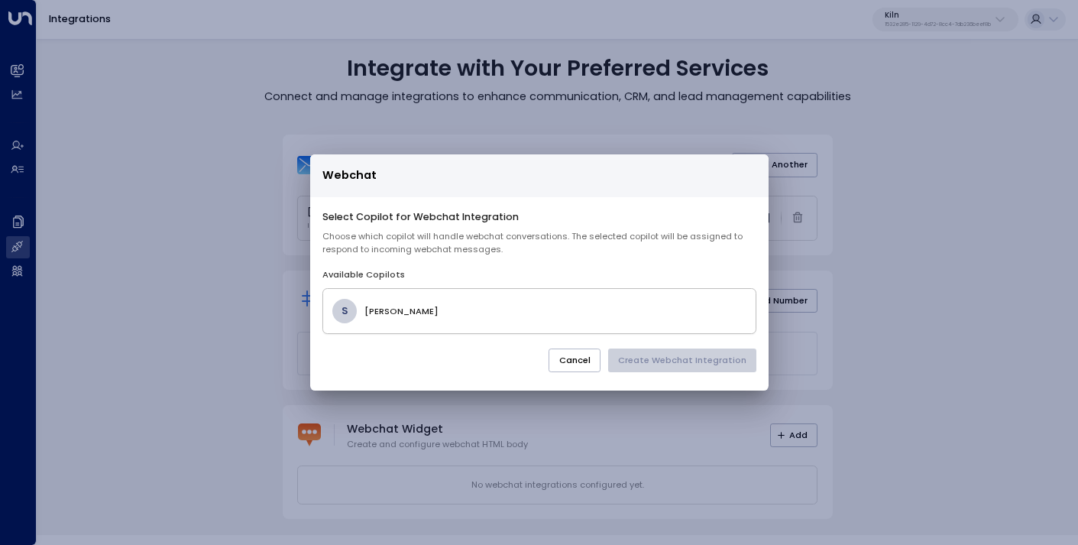
click at [589, 316] on h4 "[PERSON_NAME]" at bounding box center [555, 311] width 381 height 13
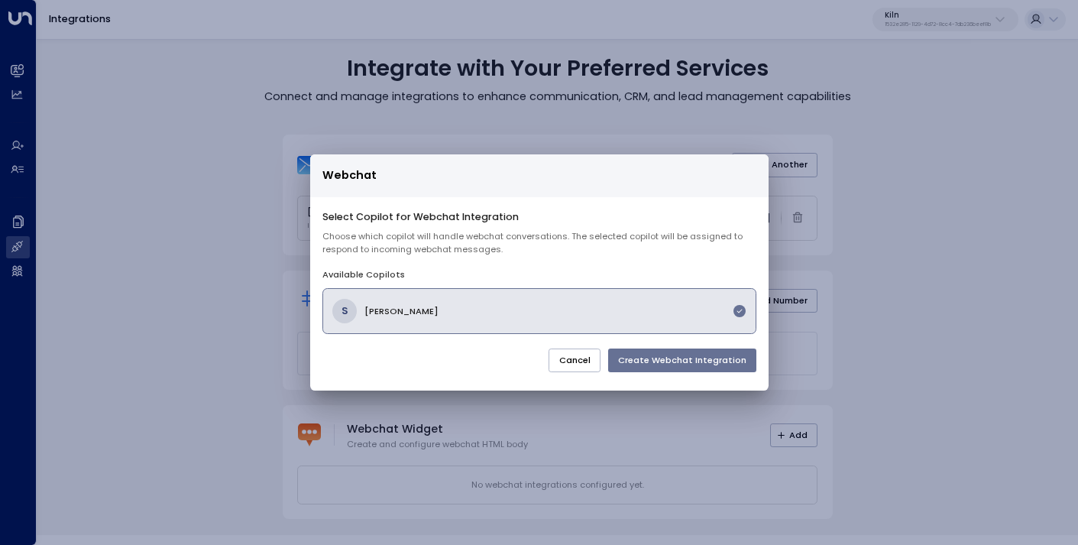
click at [663, 362] on button "Create Webchat Integration" at bounding box center [682, 361] width 148 height 24
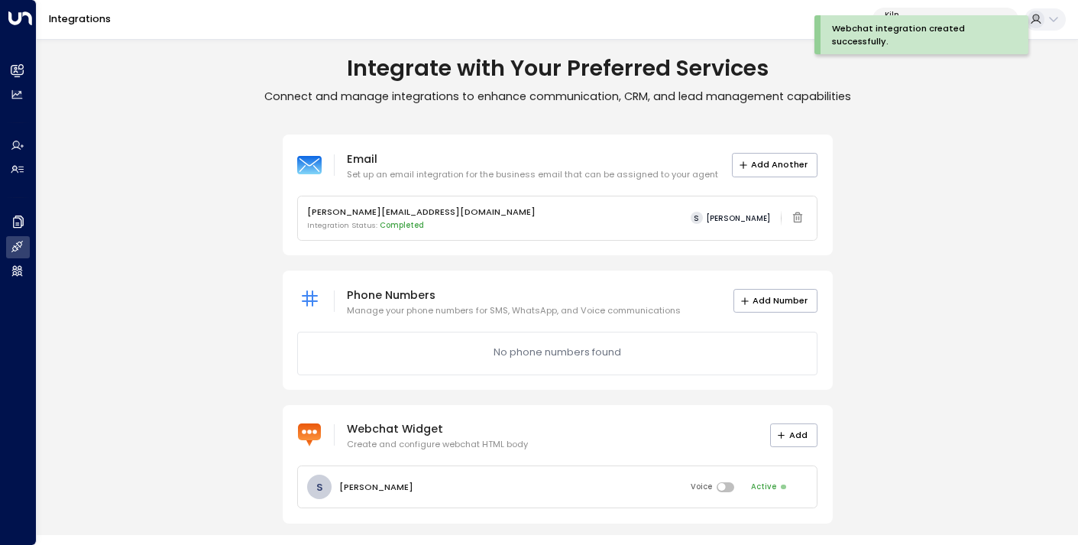
scroll to position [7, 0]
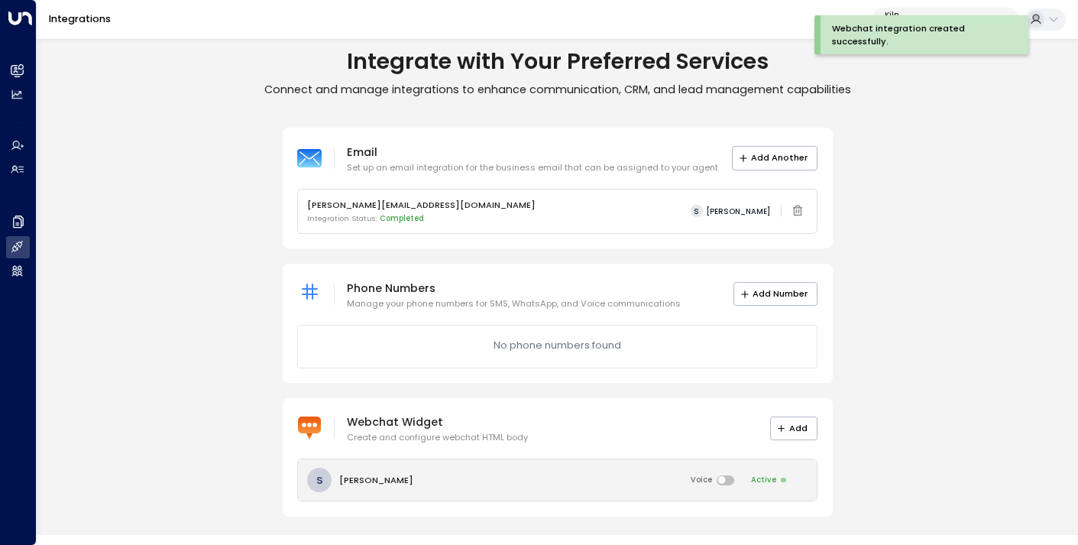
click at [482, 474] on div "S [PERSON_NAME] Voice Active" at bounding box center [558, 479] width 520 height 41
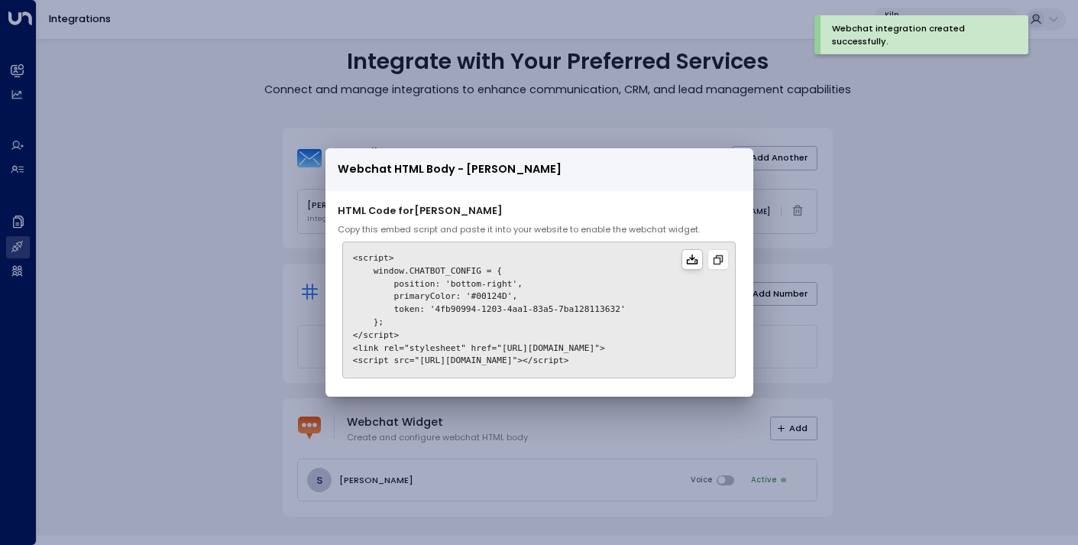
click at [697, 252] on button at bounding box center [692, 259] width 21 height 21
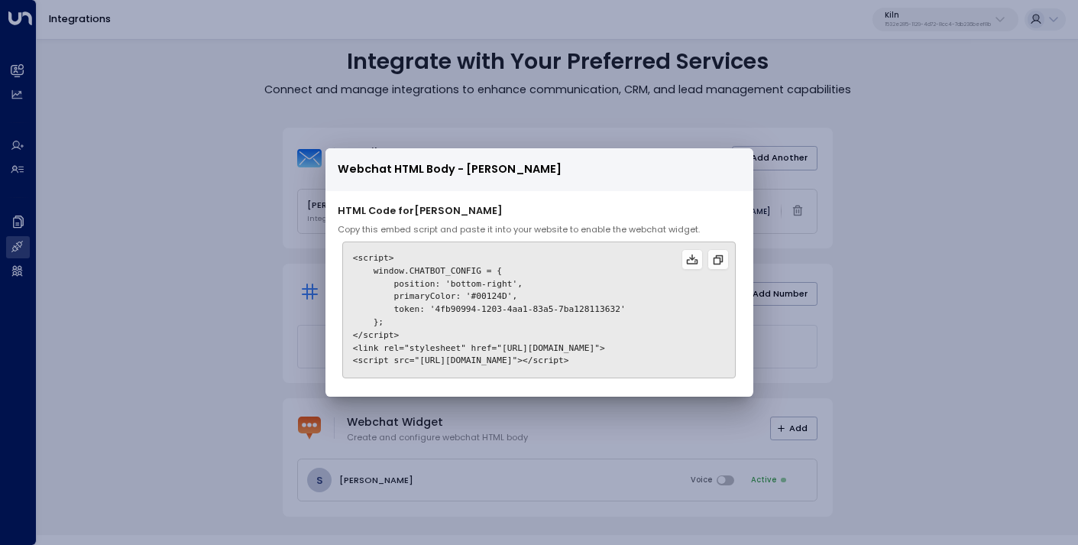
click at [952, 209] on div "Webchat HTML Body - [PERSON_NAME] HTML Code for [PERSON_NAME] this embed script…" at bounding box center [539, 272] width 1078 height 545
